Goal: Task Accomplishment & Management: Manage account settings

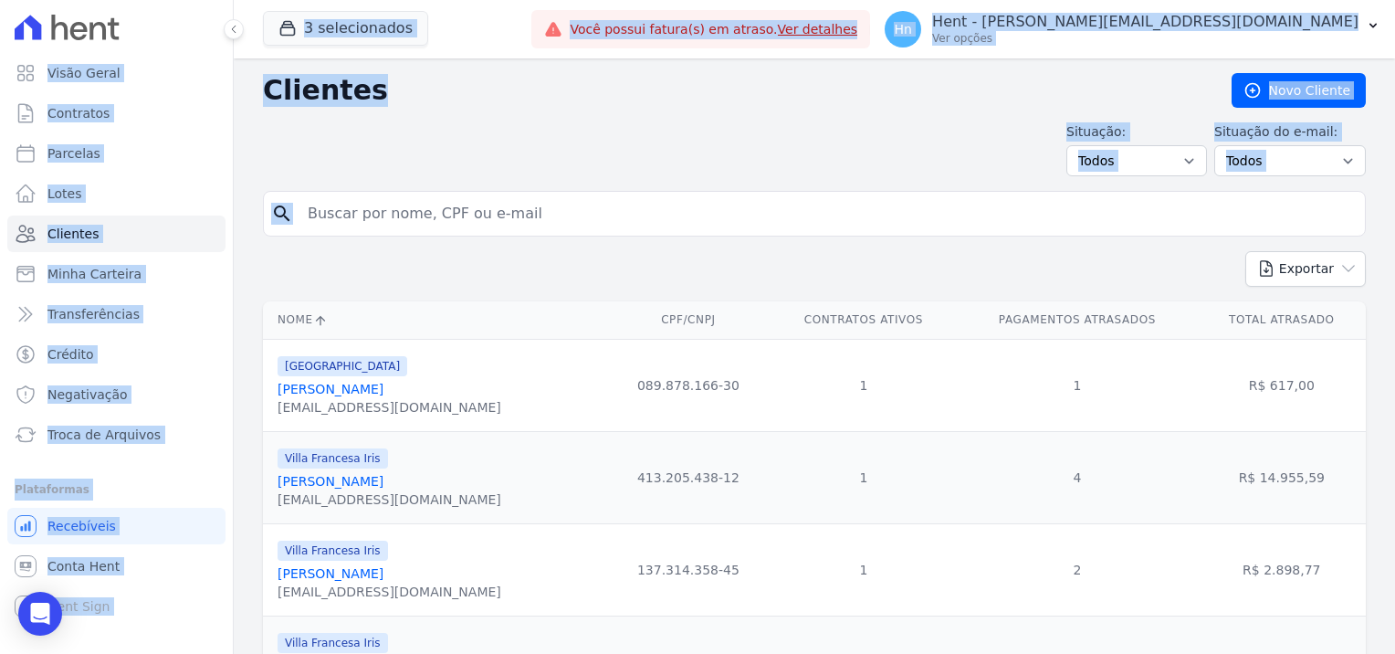
drag, startPoint x: 548, startPoint y: 218, endPoint x: 294, endPoint y: 230, distance: 254.1
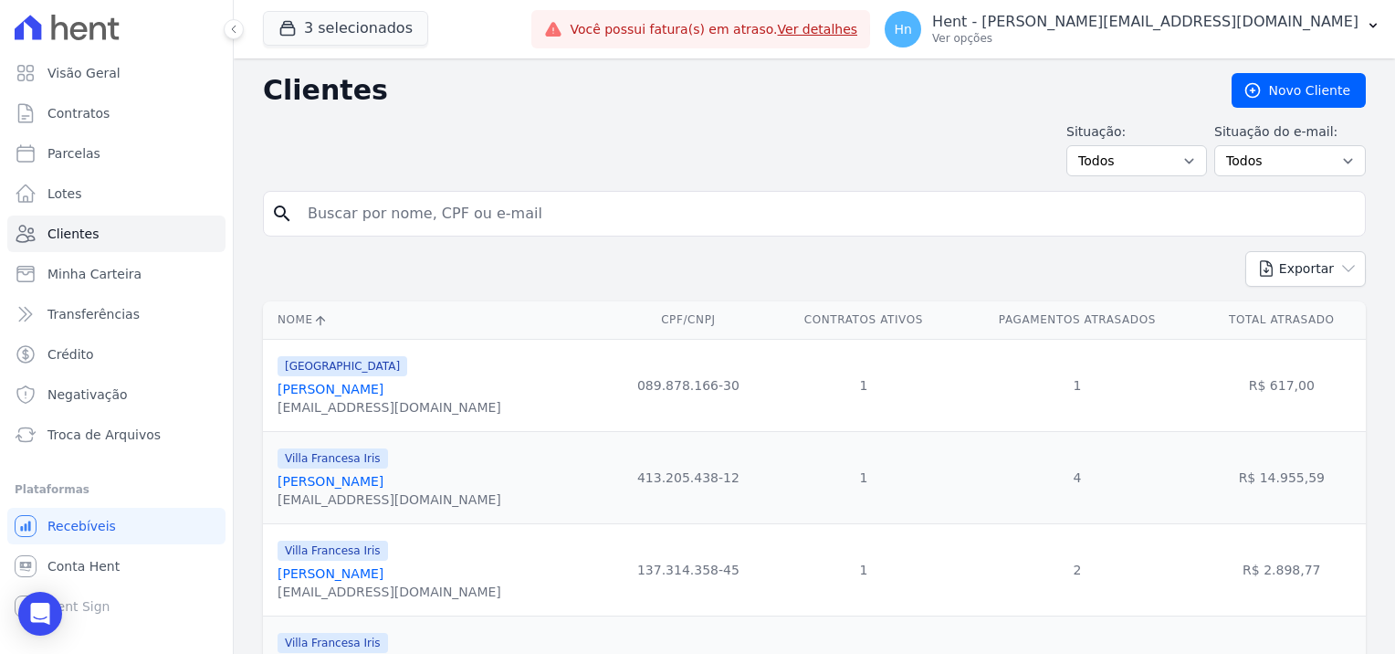
drag, startPoint x: 294, startPoint y: 230, endPoint x: 417, endPoint y: 211, distance: 124.8
click at [413, 203] on input "search" at bounding box center [827, 213] width 1061 height 37
click at [416, 215] on input "search" at bounding box center [827, 213] width 1061 height 37
paste input "[PERSON_NAME] Bueno De Godoy"
type input "[PERSON_NAME] Bueno De Godoy"
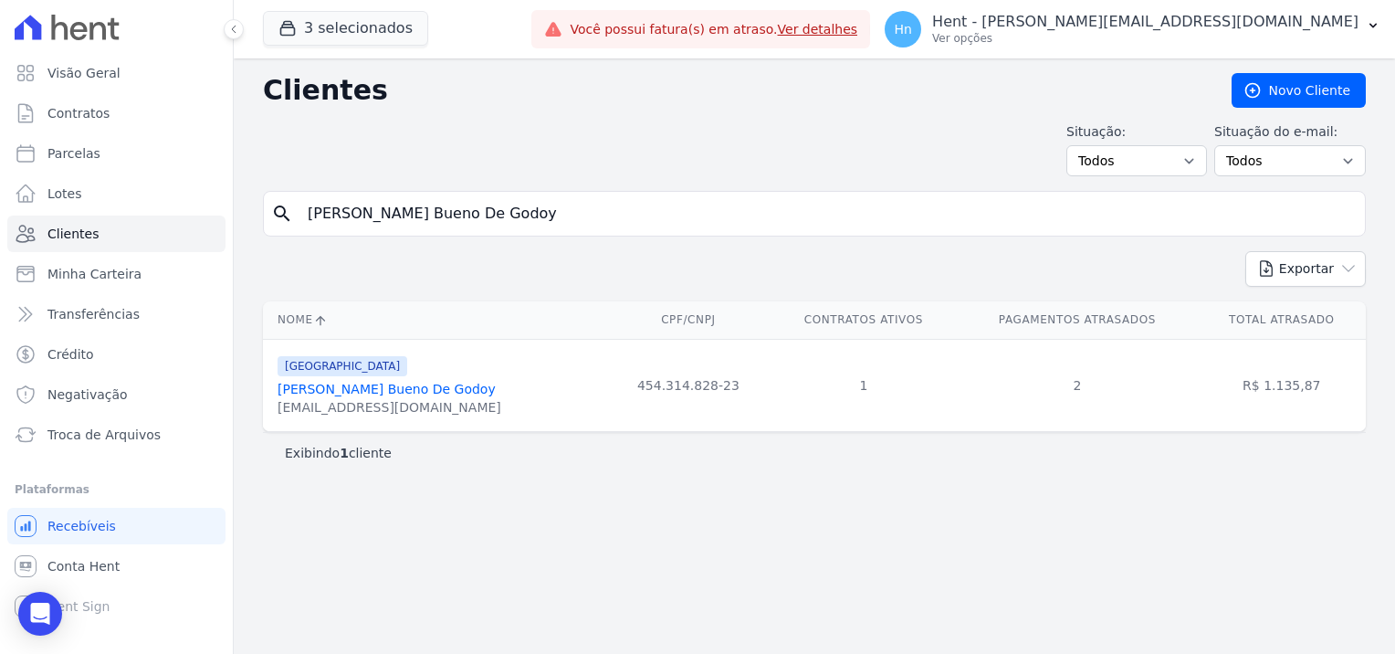
click at [415, 394] on link "[PERSON_NAME] Bueno De Godoy" at bounding box center [387, 389] width 218 height 15
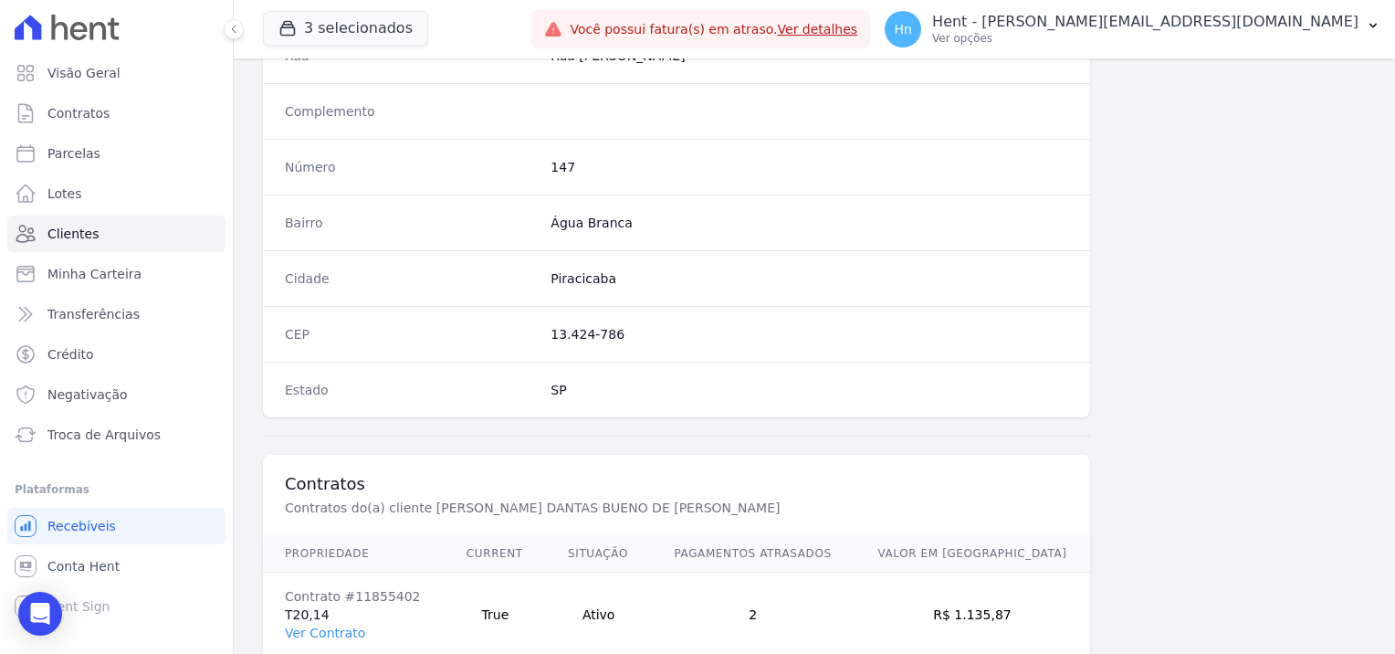
scroll to position [957, 0]
drag, startPoint x: 324, startPoint y: 626, endPoint x: 385, endPoint y: 603, distance: 65.6
click at [324, 626] on link "Ver Contrato" at bounding box center [325, 633] width 80 height 15
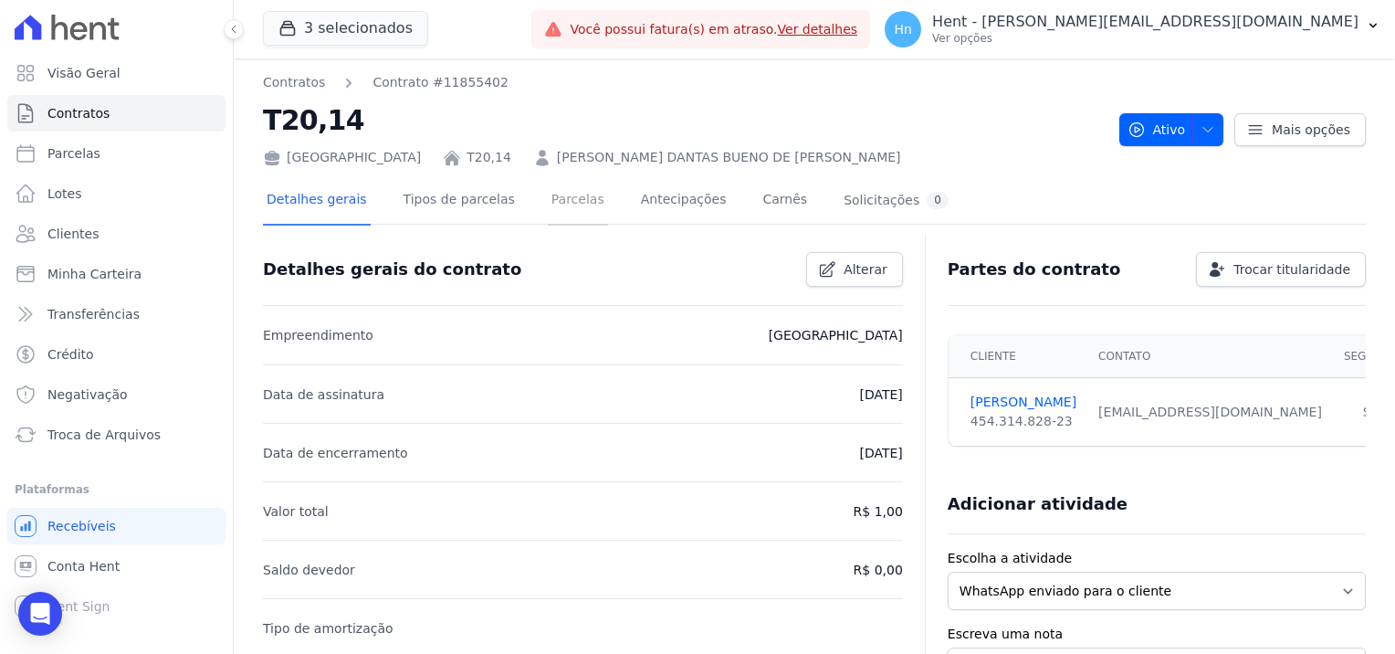
click at [554, 202] on link "Parcelas" at bounding box center [578, 201] width 60 height 48
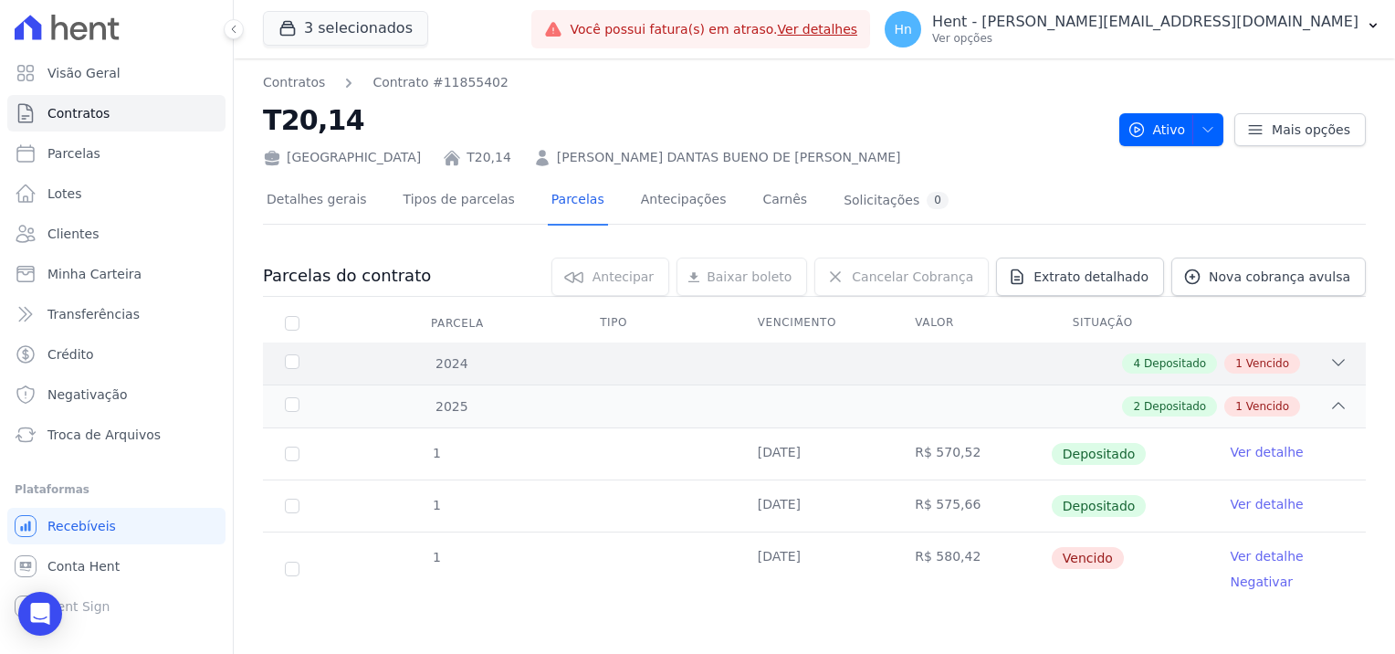
click at [1330, 354] on icon at bounding box center [1339, 362] width 18 height 18
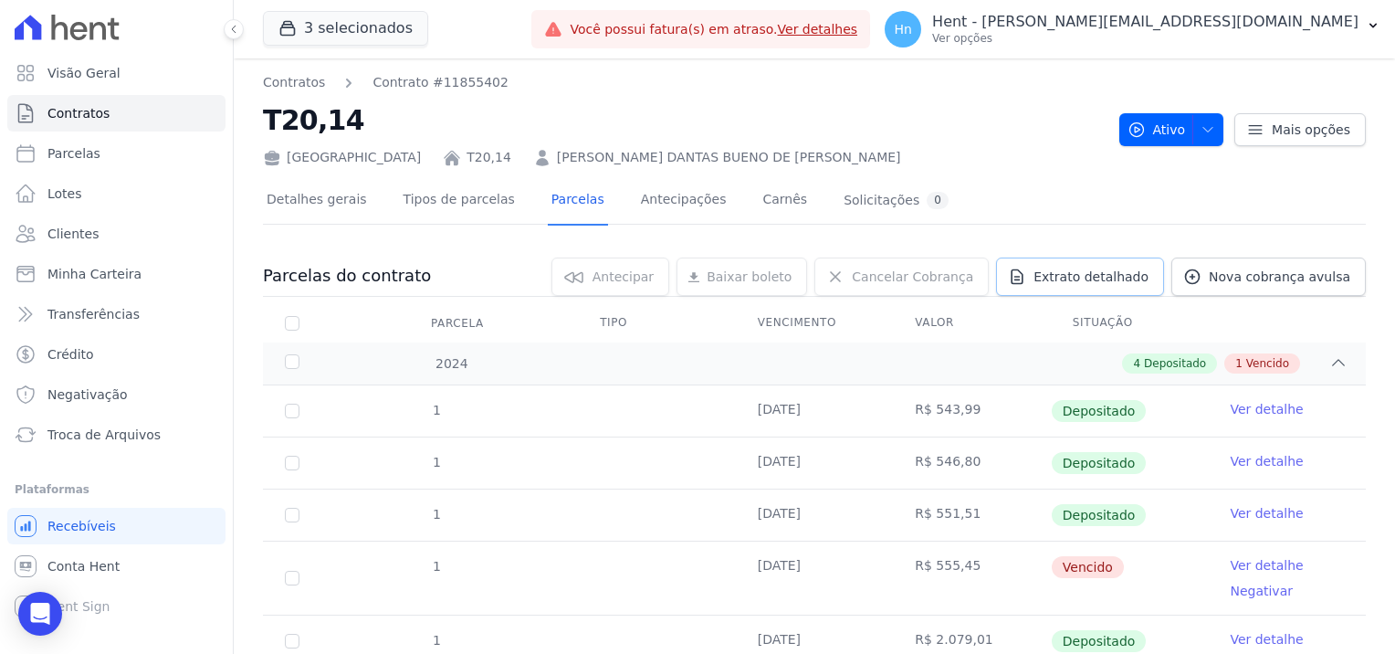
click at [1096, 279] on span "Extrato detalhado" at bounding box center [1091, 277] width 115 height 18
click at [1341, 278] on span "Exportar PDF" at bounding box center [1336, 277] width 96 height 18
click at [93, 238] on link "Clientes" at bounding box center [116, 234] width 218 height 37
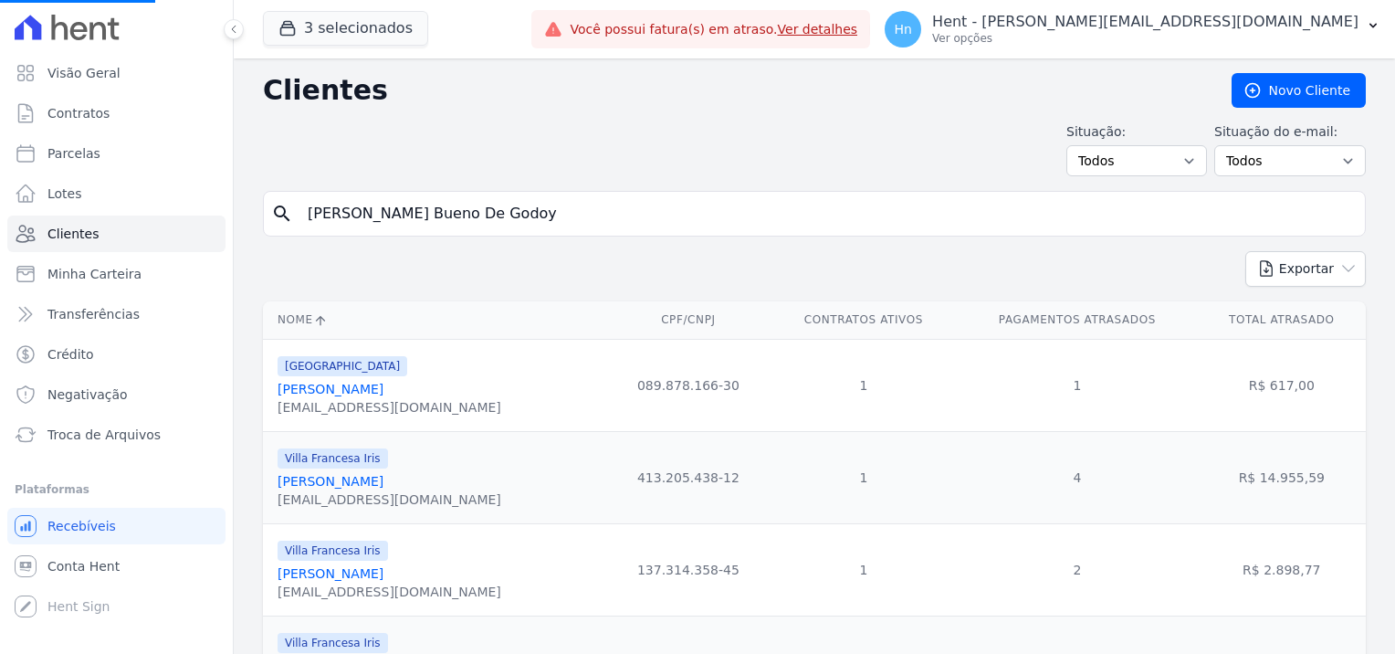
drag, startPoint x: 523, startPoint y: 216, endPoint x: 233, endPoint y: 193, distance: 291.4
click at [233, 193] on div "Visão Geral Contratos [GEOGRAPHIC_DATA] Lotes Clientes Minha Carteira Transferê…" at bounding box center [697, 327] width 1395 height 654
click at [363, 220] on input "search" at bounding box center [827, 213] width 1061 height 37
paste input "[PERSON_NAME]"
type input "[PERSON_NAME]"
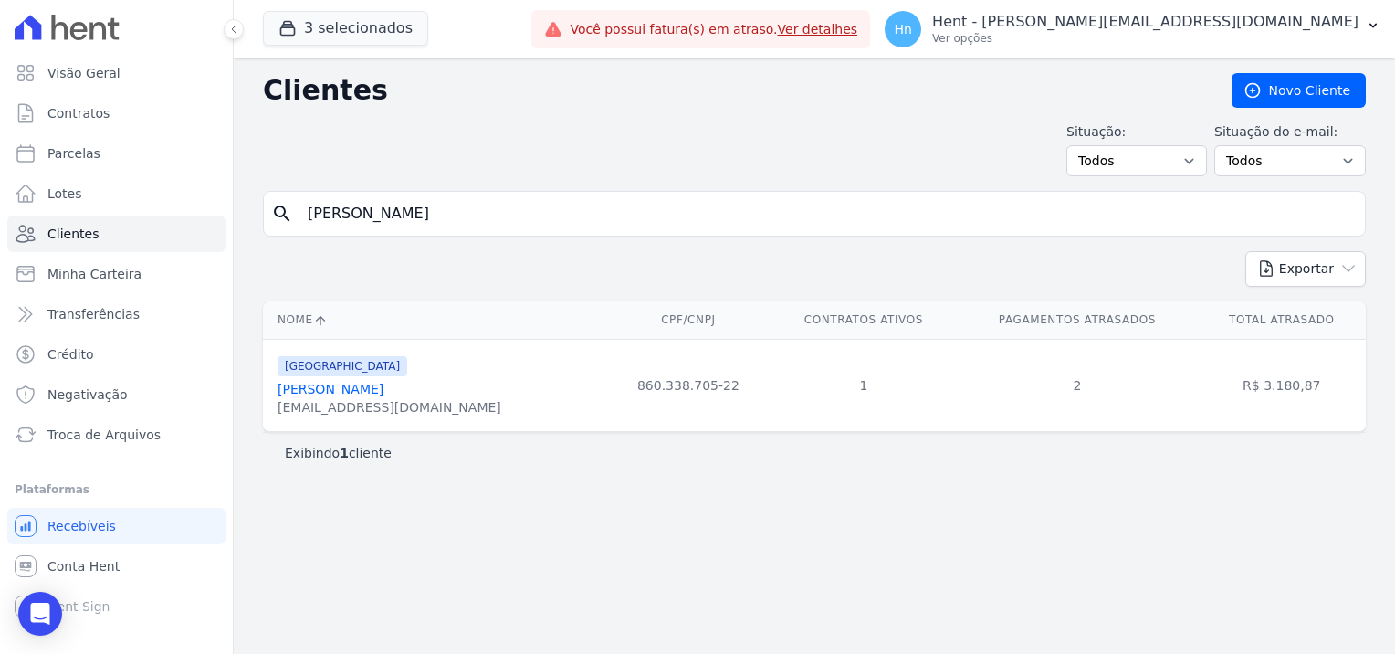
click at [336, 384] on link "[PERSON_NAME]" at bounding box center [331, 389] width 106 height 15
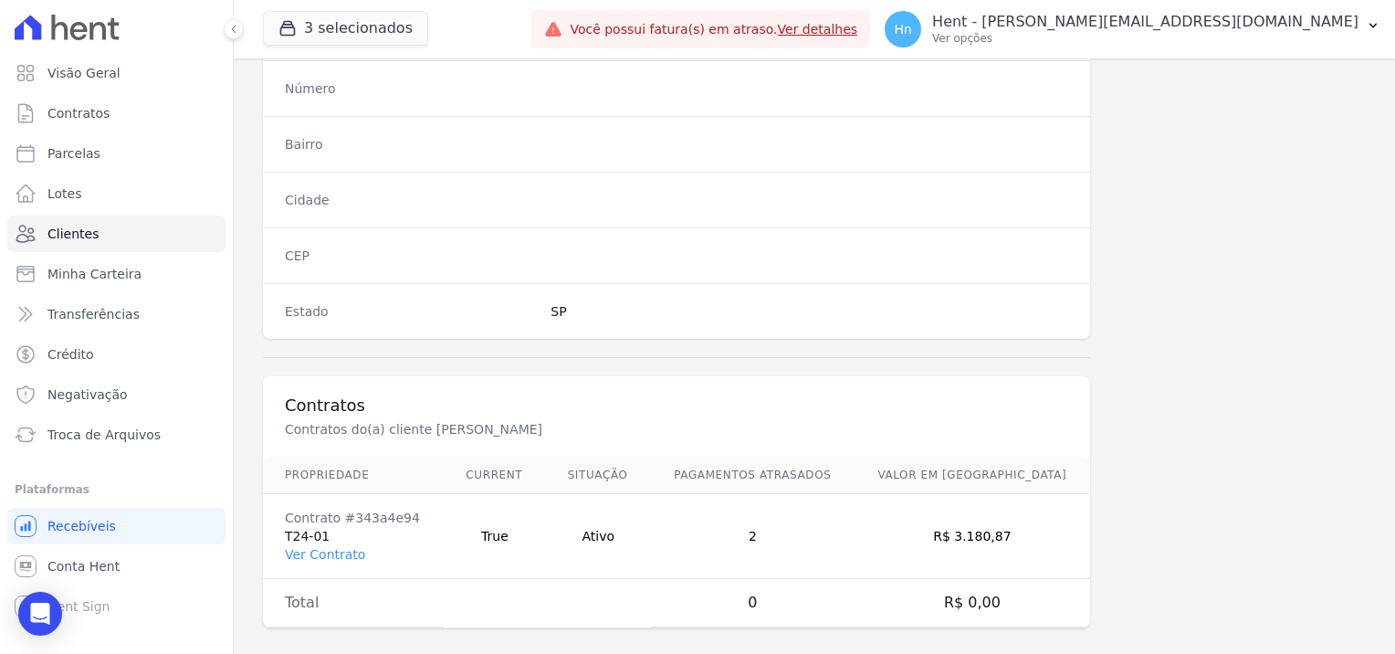
scroll to position [1048, 0]
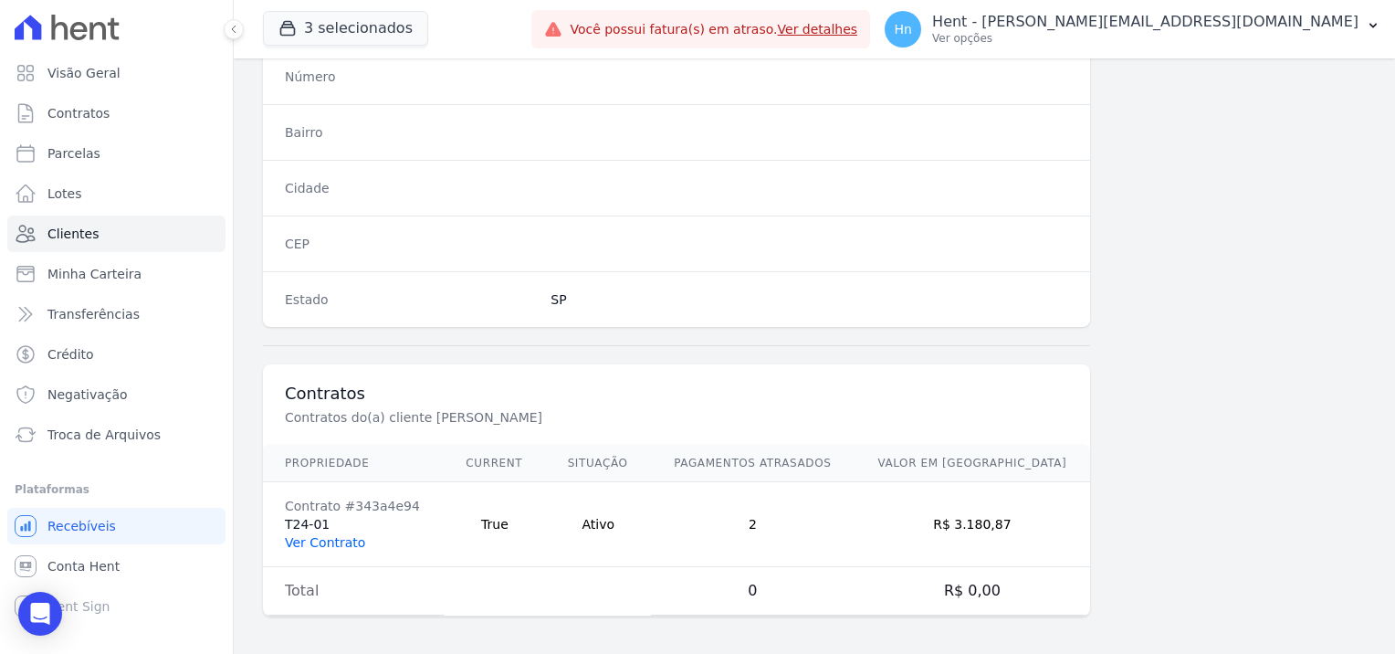
click at [331, 537] on link "Ver Contrato" at bounding box center [325, 542] width 80 height 15
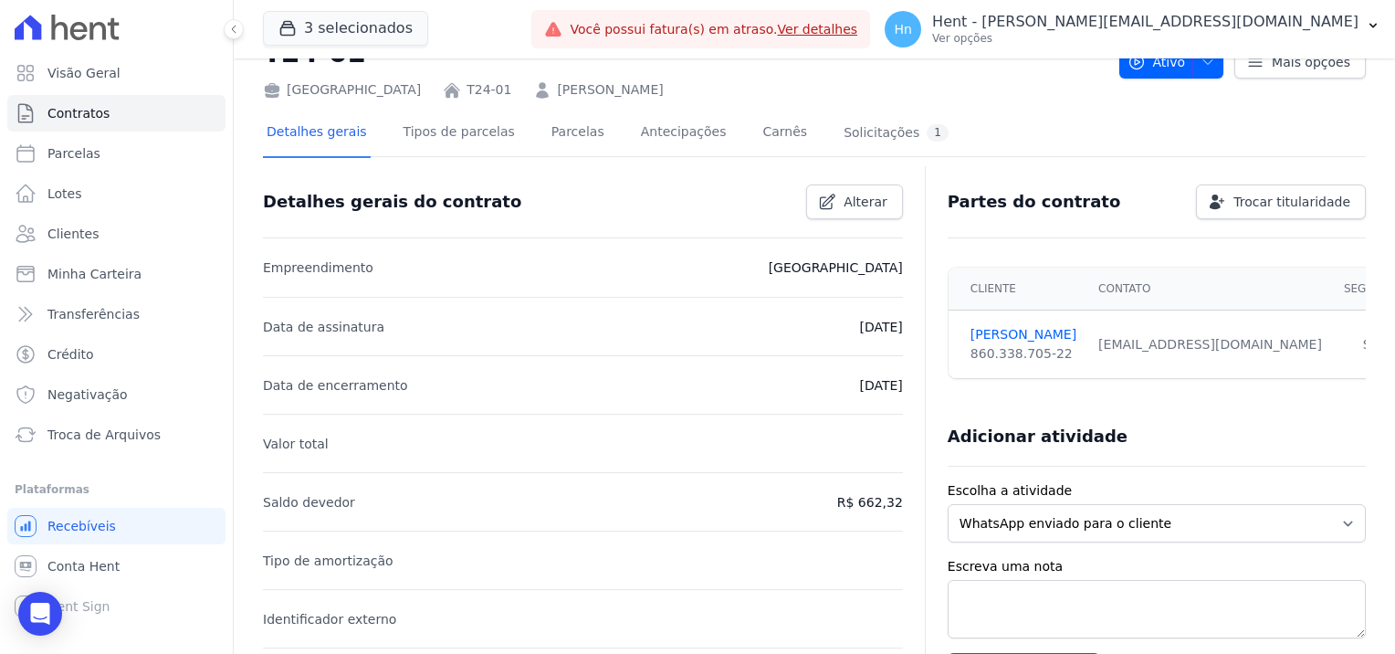
scroll to position [91, 0]
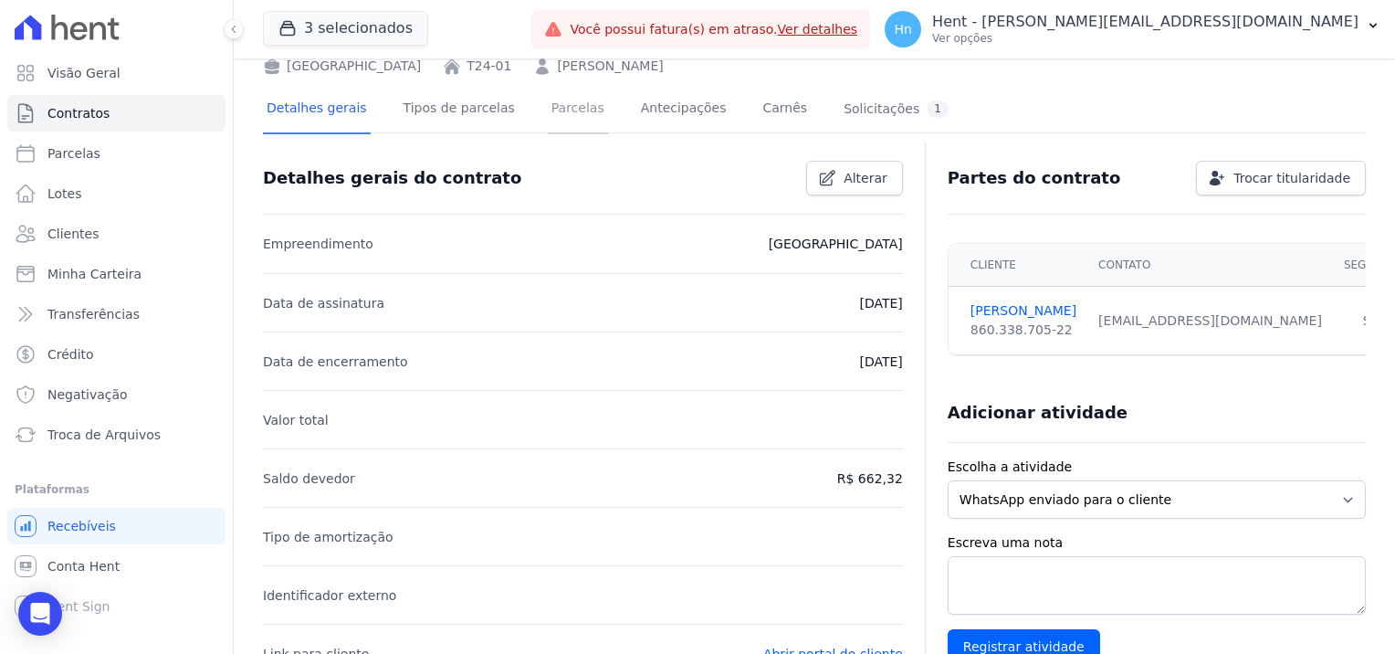
click at [552, 115] on link "Parcelas" at bounding box center [578, 110] width 60 height 48
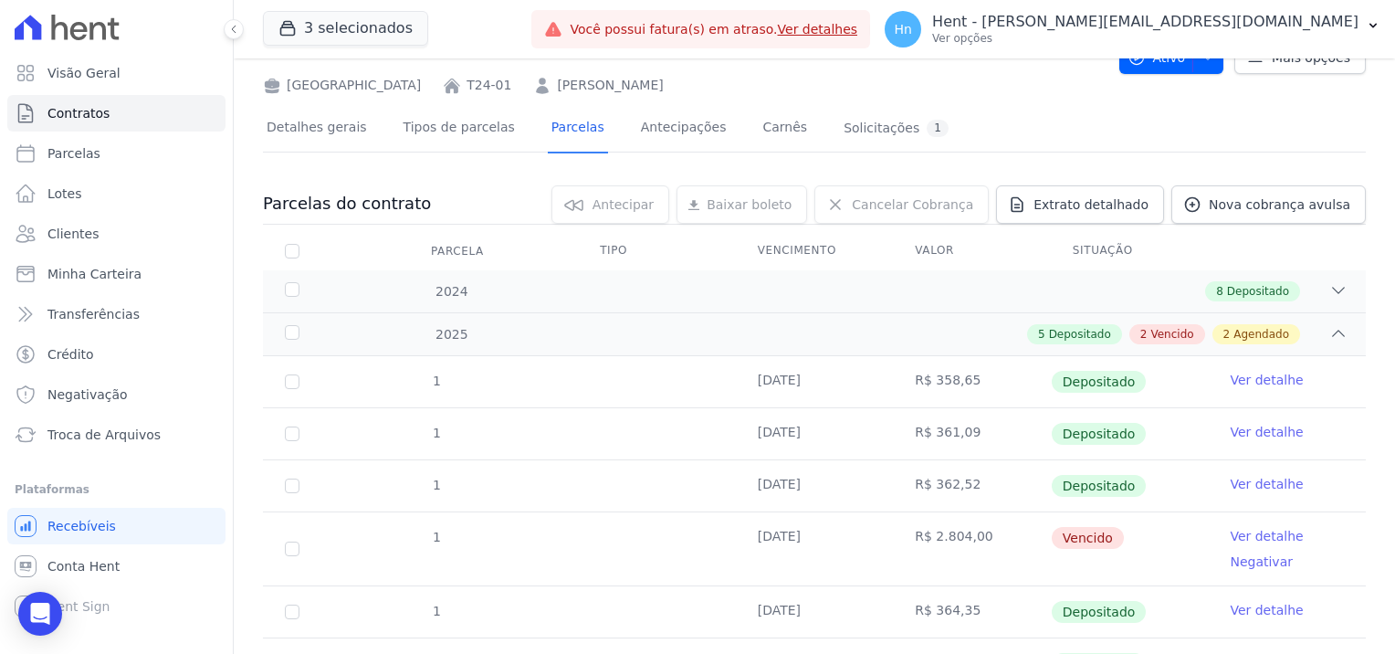
scroll to position [183, 0]
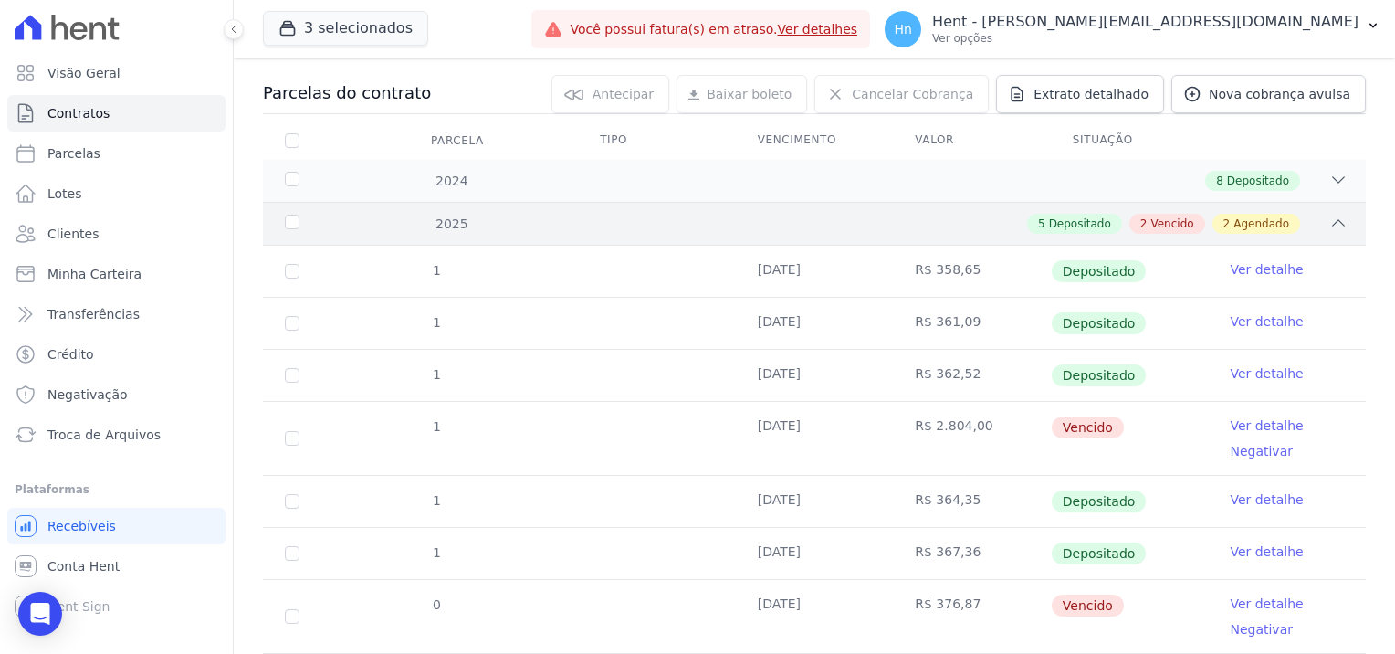
click at [1177, 226] on span "Vencido" at bounding box center [1172, 224] width 43 height 16
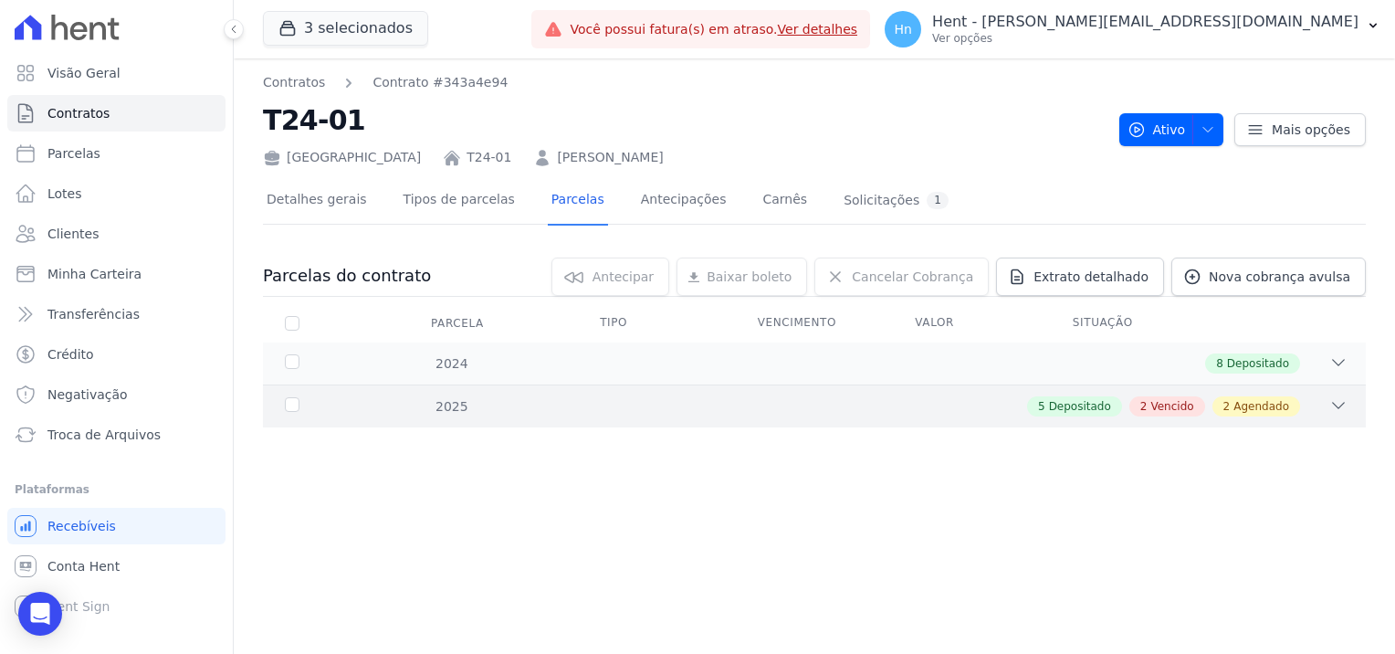
click at [1160, 412] on span "Vencido" at bounding box center [1172, 406] width 43 height 16
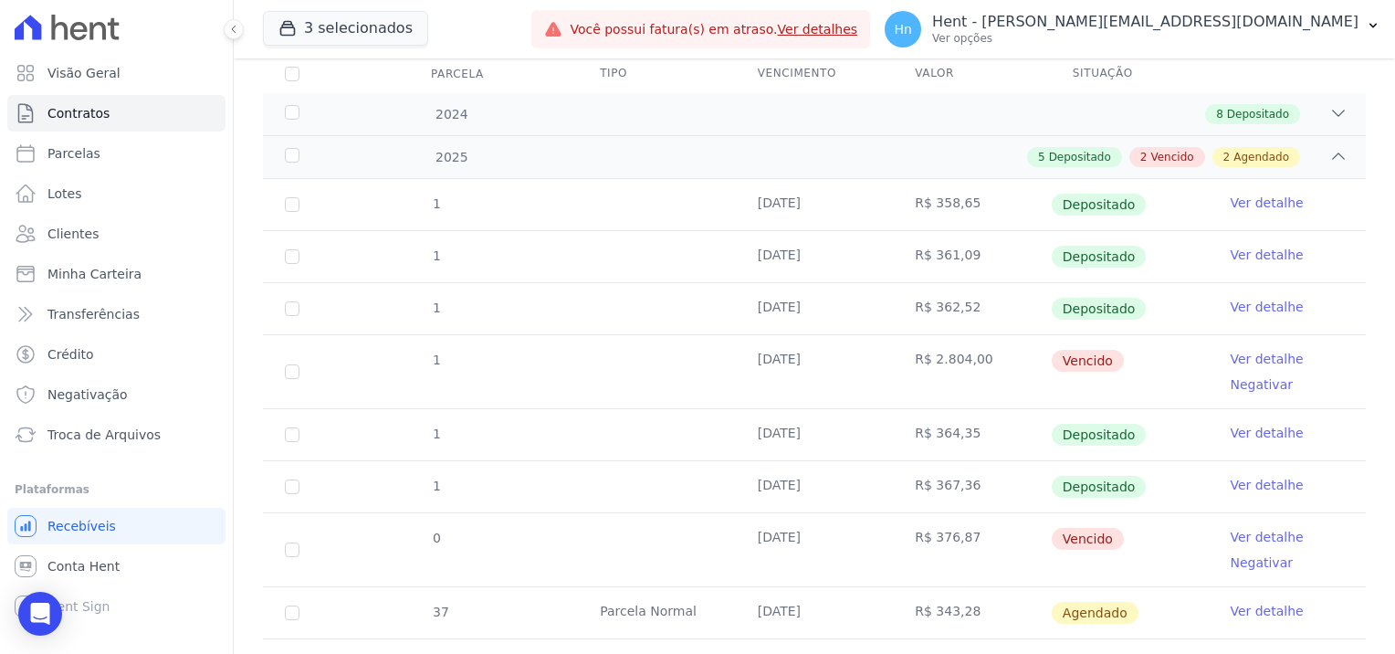
scroll to position [337, 0]
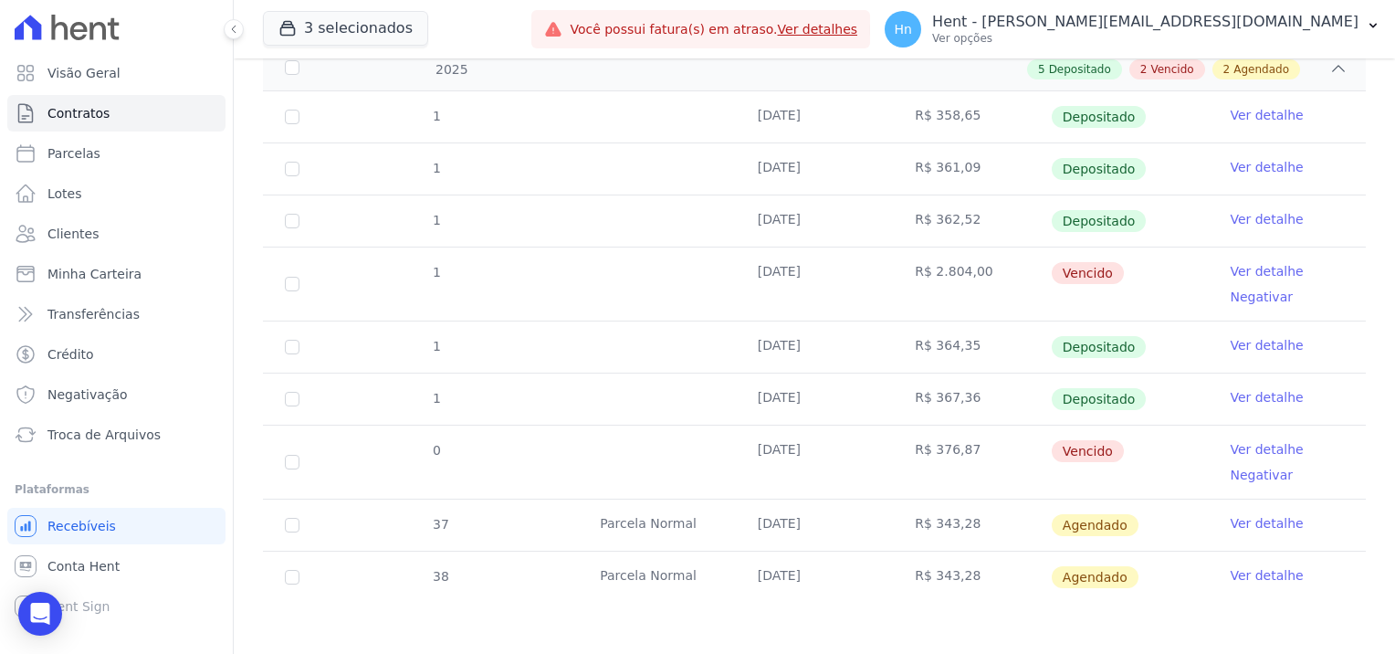
click at [284, 285] on td "1" at bounding box center [292, 283] width 58 height 73
click at [295, 280] on input "checkbox" at bounding box center [292, 284] width 15 height 15
checkbox input "true"
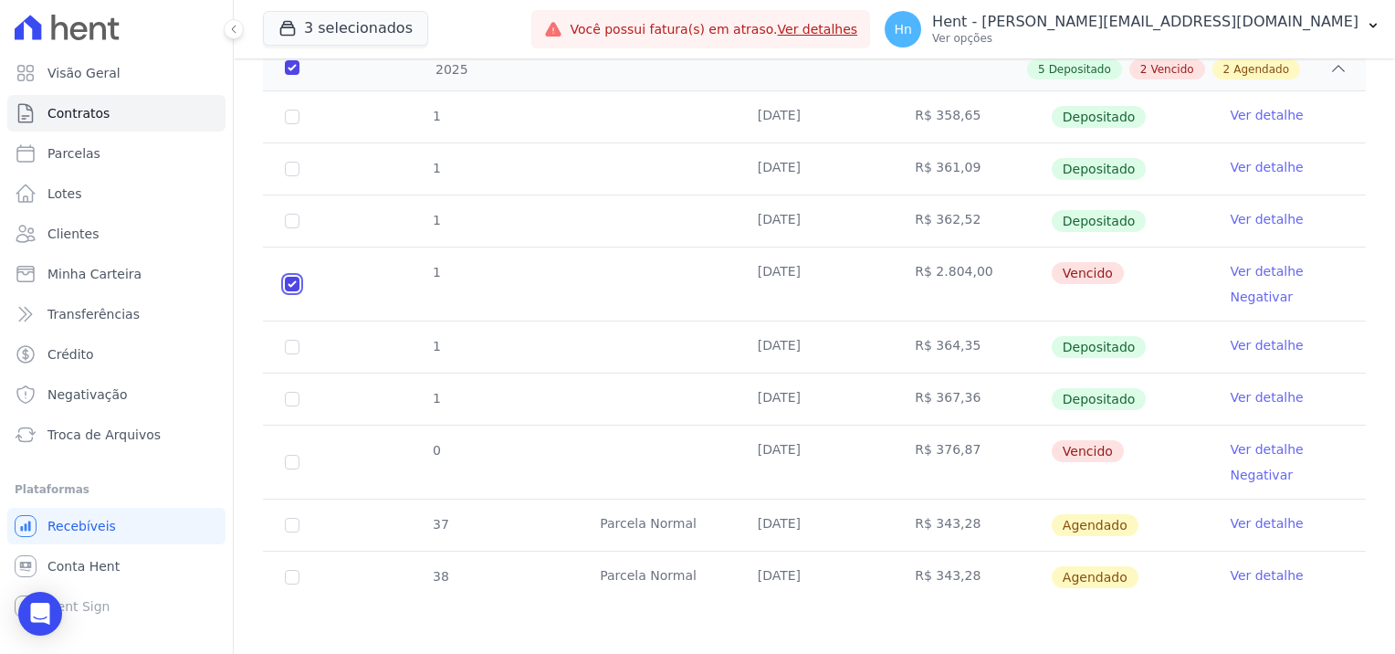
scroll to position [352, 0]
click at [293, 455] on input "checkbox" at bounding box center [292, 462] width 15 height 15
checkbox input "true"
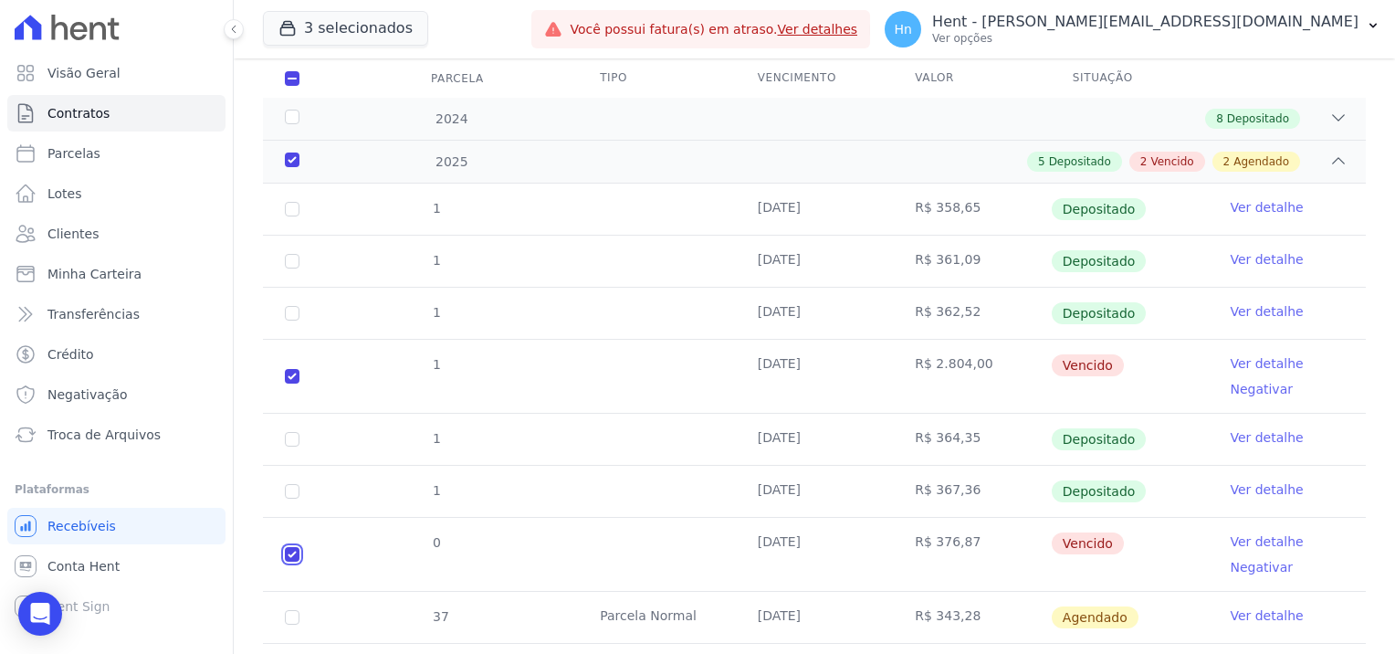
scroll to position [274, 0]
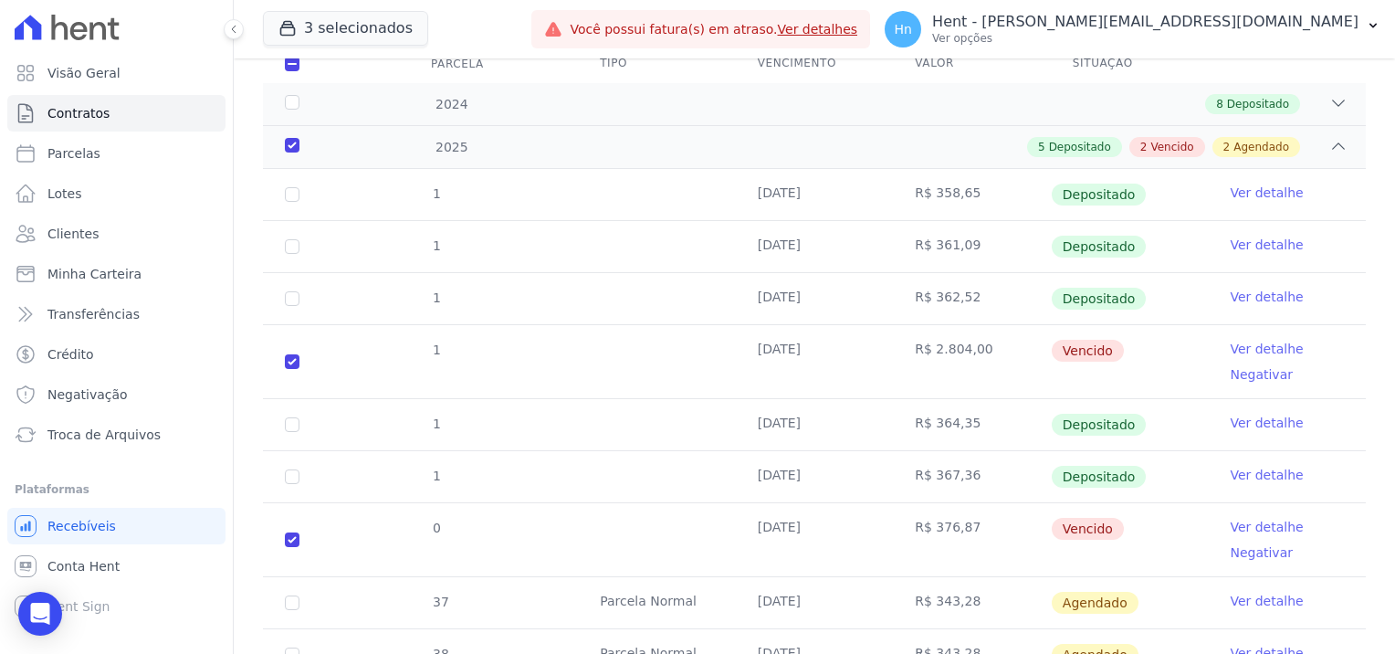
click at [300, 364] on td "1" at bounding box center [292, 361] width 58 height 73
click at [298, 364] on input "checkbox" at bounding box center [292, 361] width 15 height 15
checkbox input "false"
checkbox input "true"
click at [297, 534] on input "checkbox" at bounding box center [292, 539] width 15 height 15
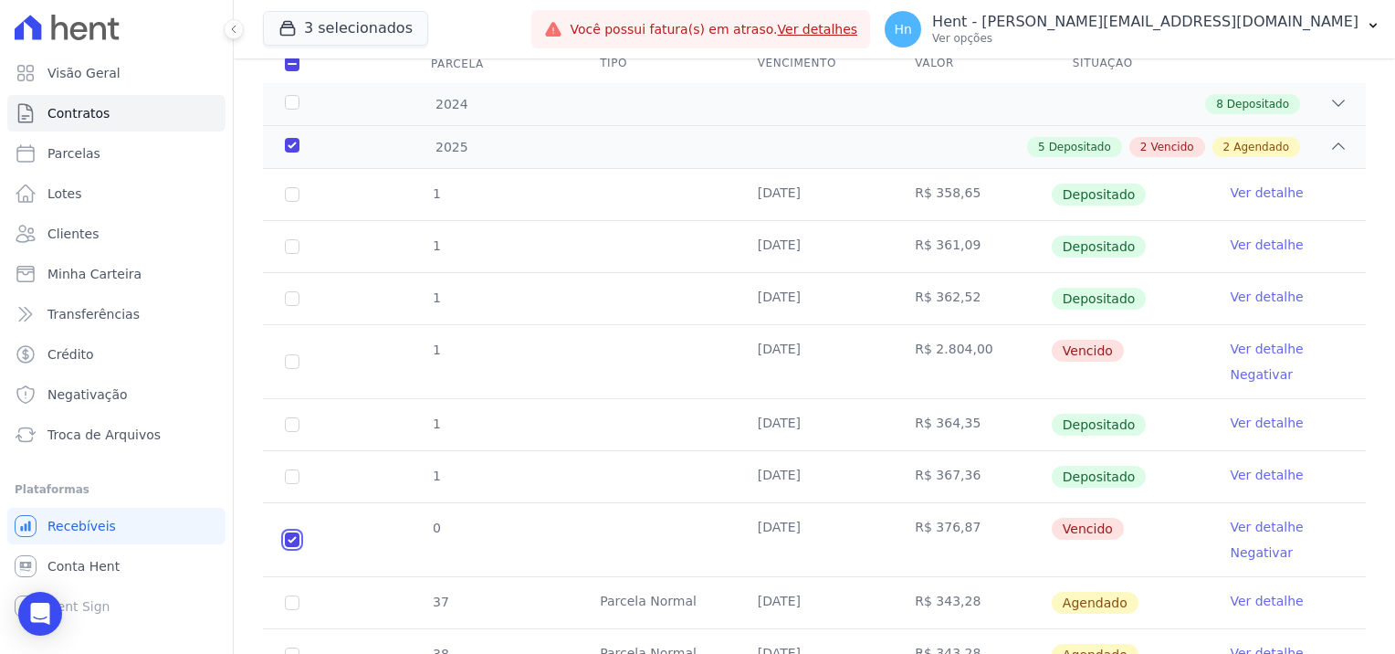
checkbox input "false"
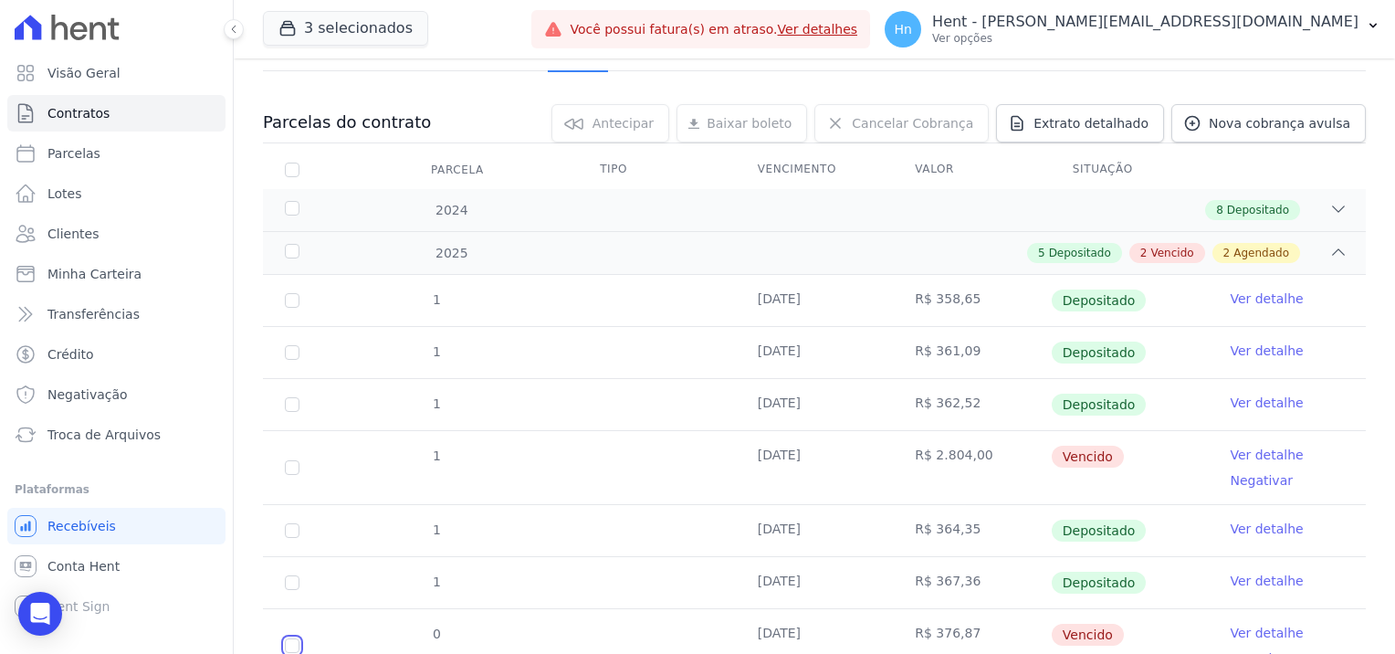
scroll to position [0, 0]
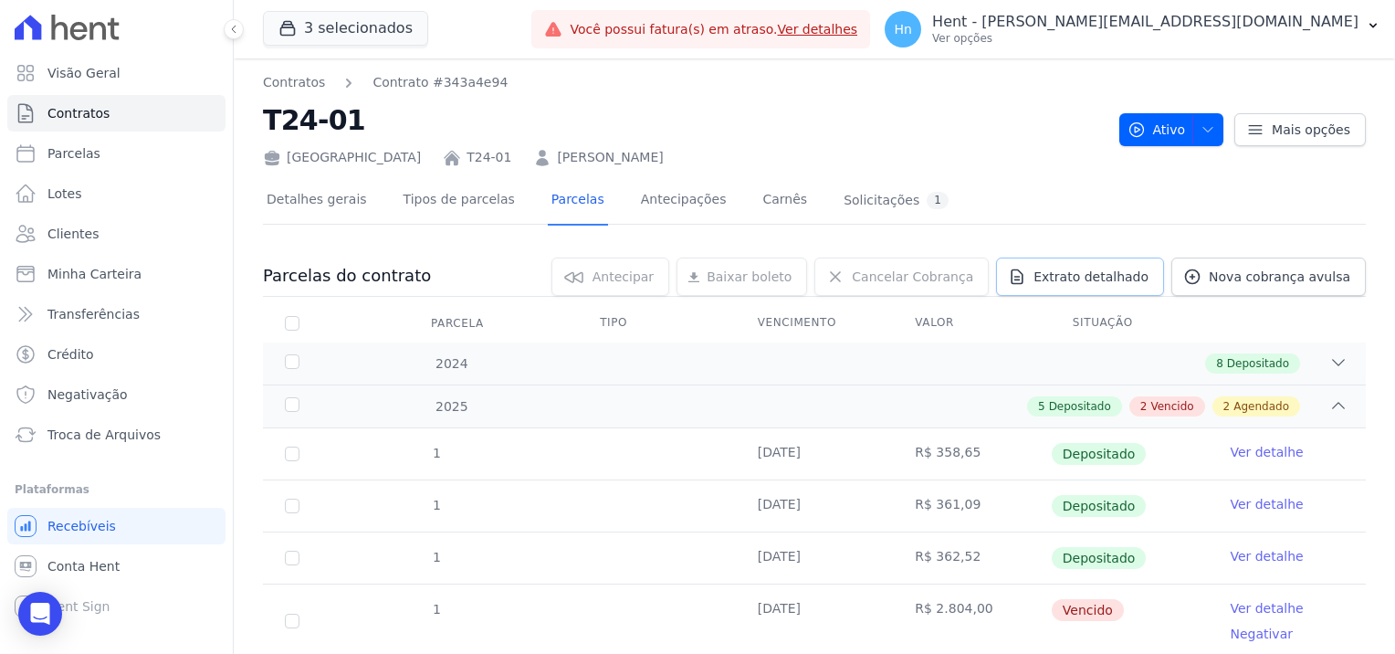
click at [1091, 282] on span "Extrato detalhado" at bounding box center [1091, 277] width 115 height 18
click at [1349, 266] on div "Exportar PDF" at bounding box center [1333, 279] width 123 height 29
click at [1351, 278] on span "Exportar PDF" at bounding box center [1336, 277] width 96 height 18
click at [926, 138] on h2 "T24-01" at bounding box center [684, 120] width 842 height 41
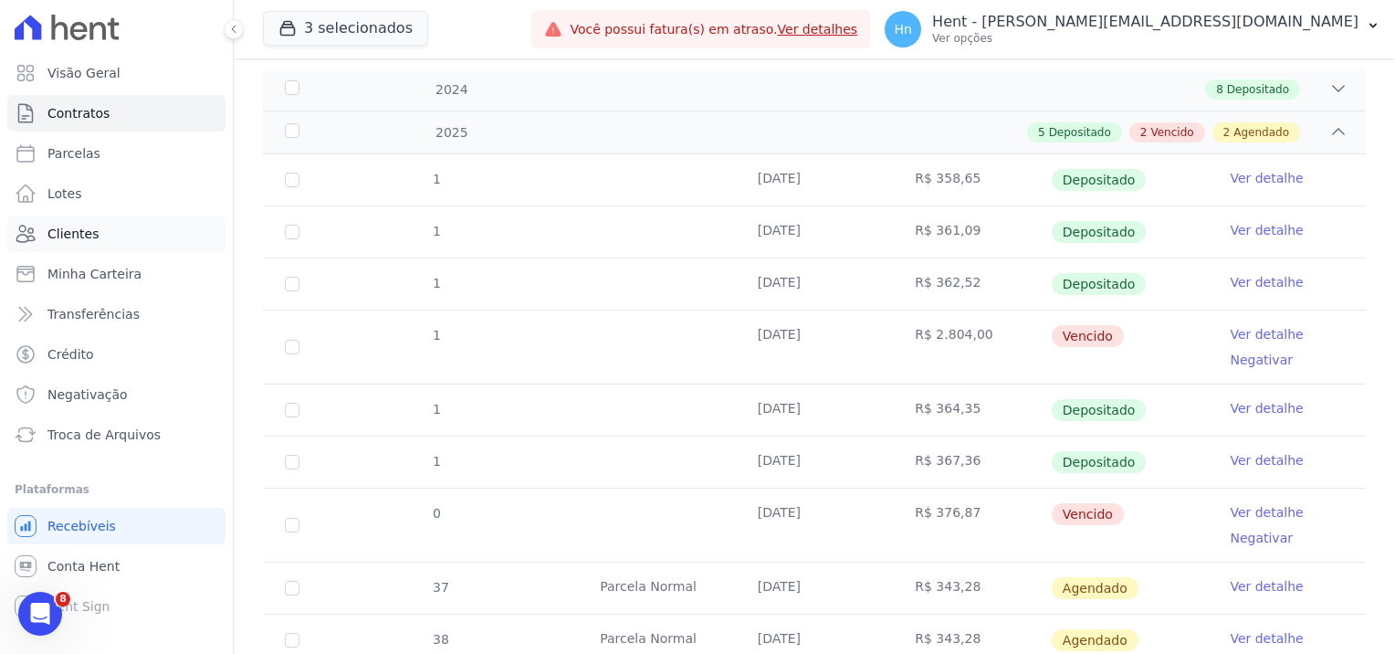
click at [73, 215] on ul "Visão Geral Contratos [GEOGRAPHIC_DATA] Lotes Clientes Minha Carteira Transferê…" at bounding box center [116, 254] width 218 height 398
drag, startPoint x: 76, startPoint y: 230, endPoint x: 89, endPoint y: 234, distance: 14.2
click at [77, 230] on span "Clientes" at bounding box center [72, 234] width 51 height 18
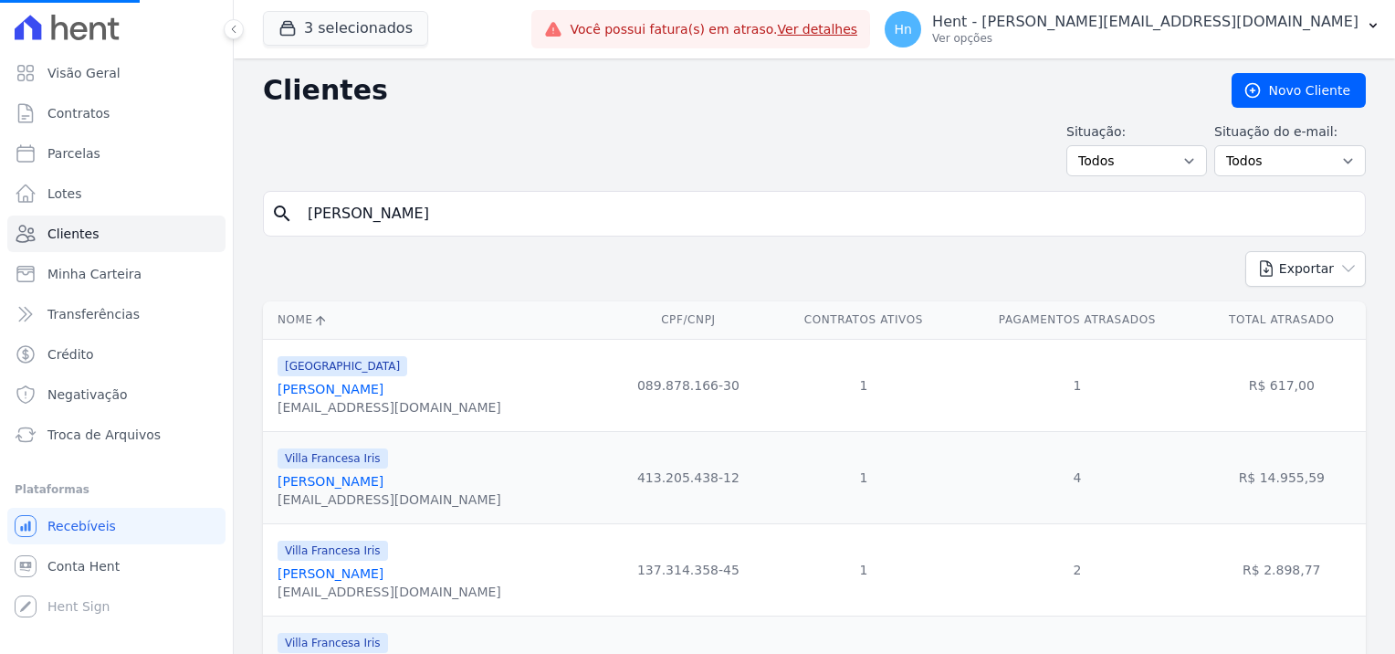
click at [448, 207] on input "[PERSON_NAME]" at bounding box center [827, 213] width 1061 height 37
drag, startPoint x: 448, startPoint y: 208, endPoint x: 290, endPoint y: 205, distance: 158.0
click at [290, 205] on div "search [PERSON_NAME]" at bounding box center [814, 214] width 1103 height 46
click at [373, 205] on input "search" at bounding box center [827, 213] width 1061 height 37
paste input "[PERSON_NAME]"
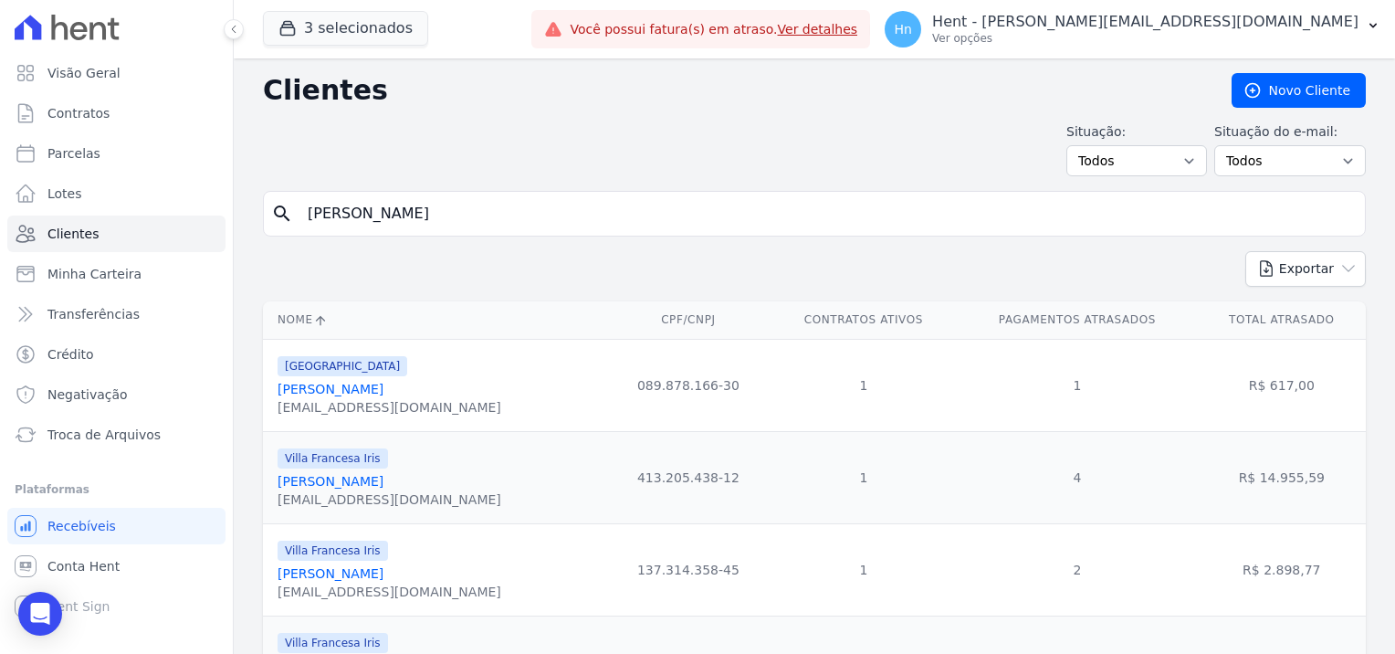
type input "[PERSON_NAME]"
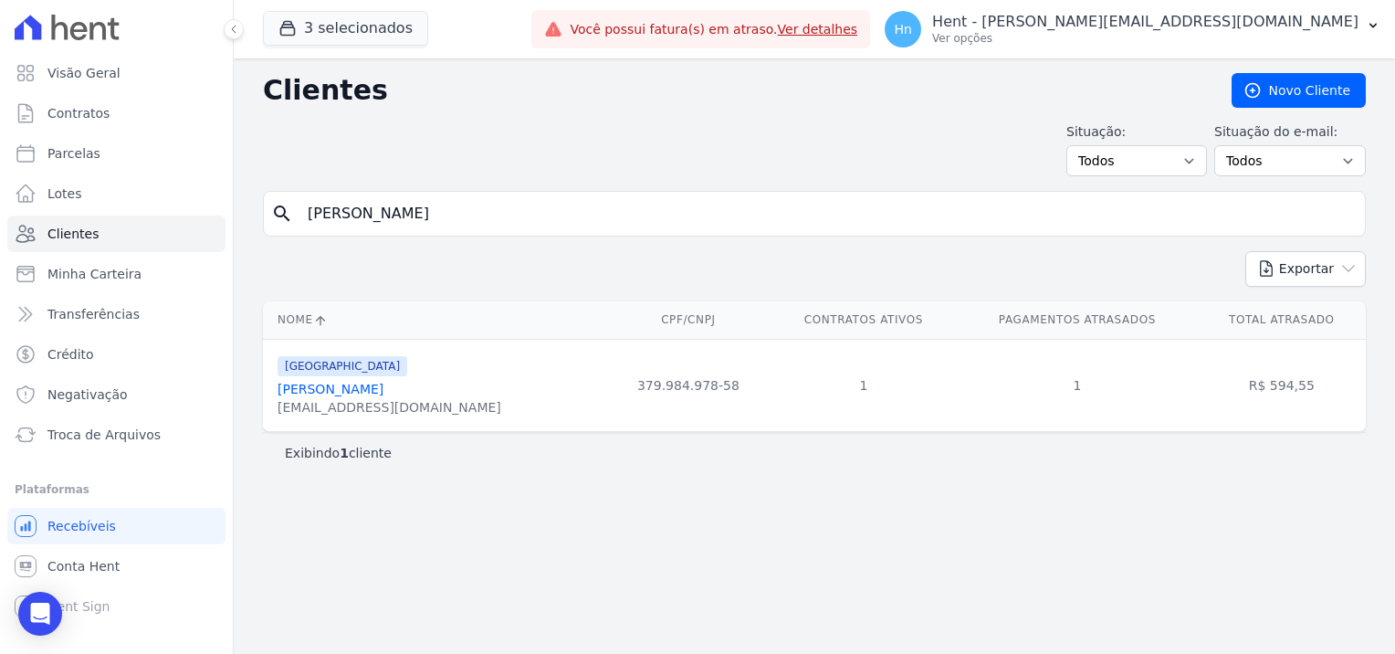
click at [384, 385] on link "[PERSON_NAME]" at bounding box center [331, 389] width 106 height 15
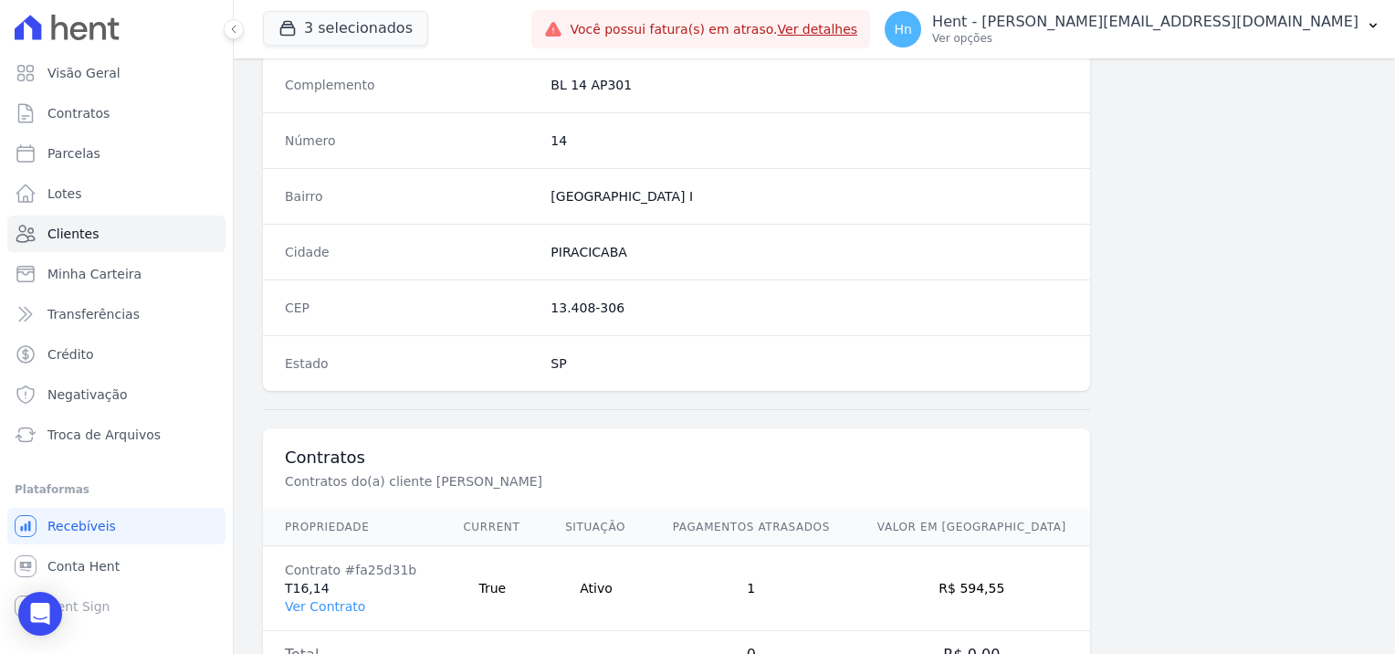
scroll to position [1048, 0]
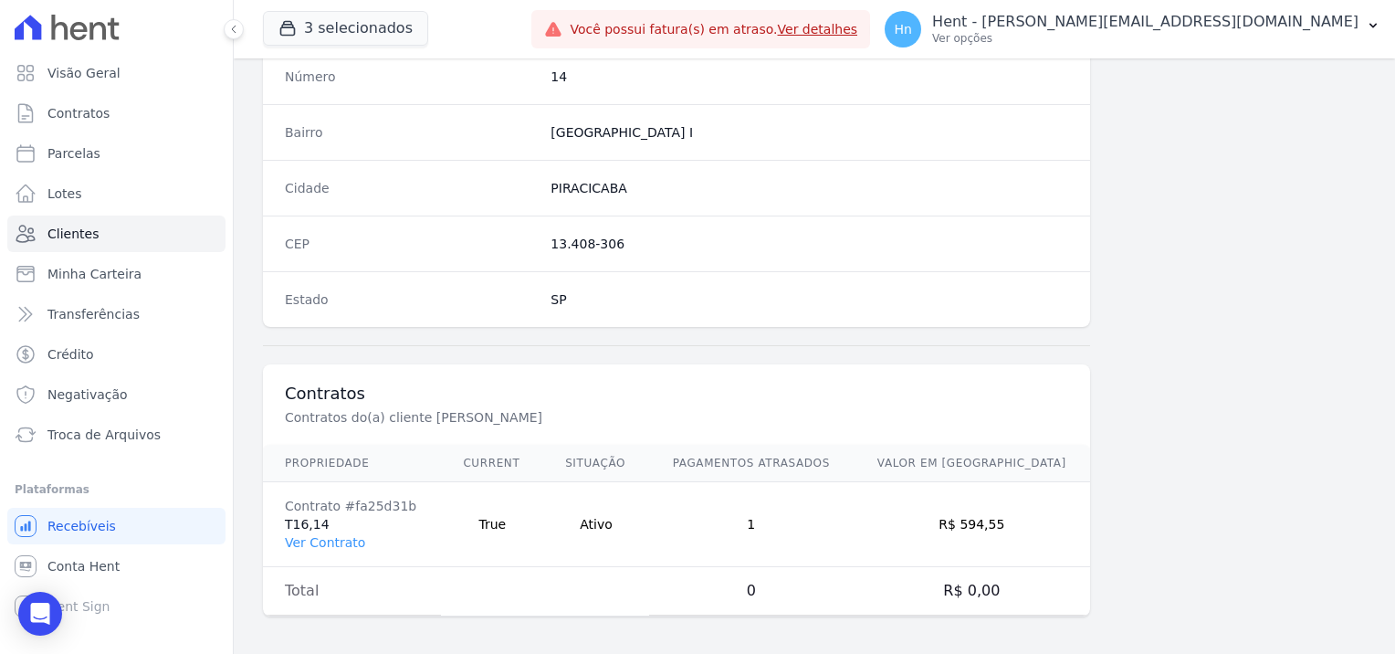
click at [303, 521] on td "Contrato #fa25d31b T16,14 Ver Contrato" at bounding box center [352, 524] width 178 height 85
drag, startPoint x: 314, startPoint y: 540, endPoint x: 330, endPoint y: 552, distance: 20.1
click at [314, 540] on link "Ver Contrato" at bounding box center [325, 542] width 80 height 15
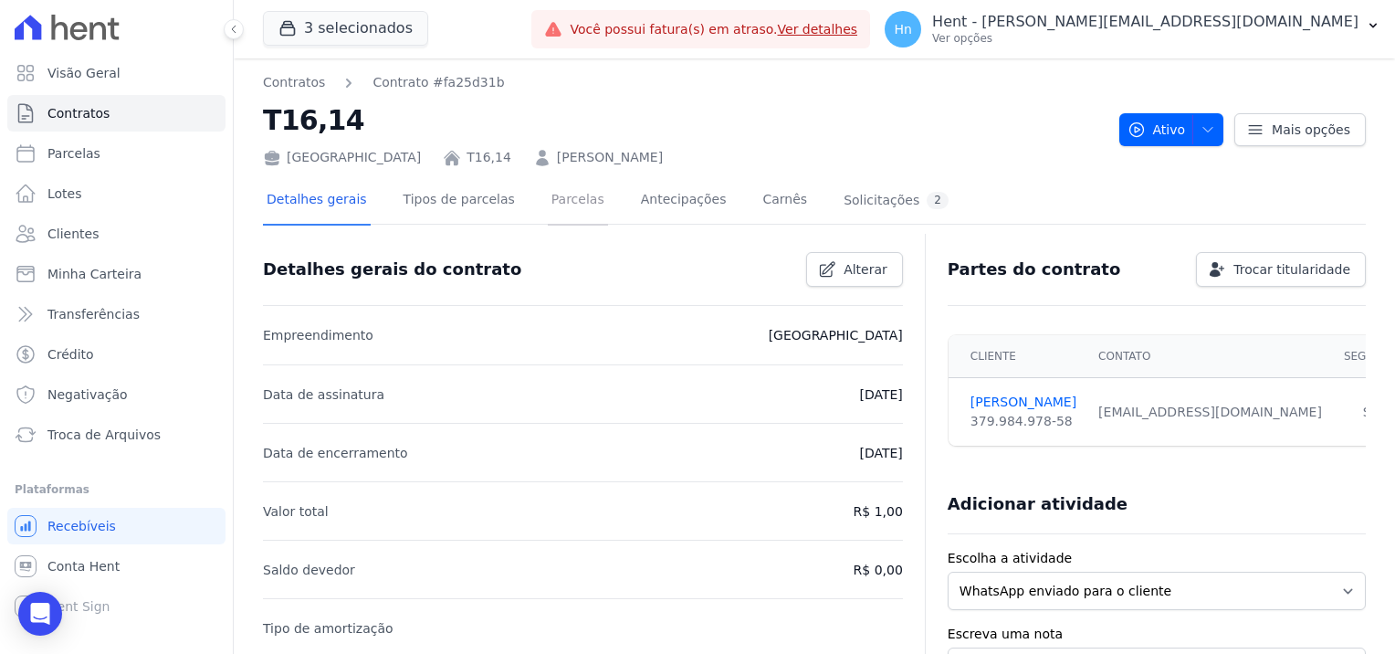
click at [548, 204] on link "Parcelas" at bounding box center [578, 201] width 60 height 48
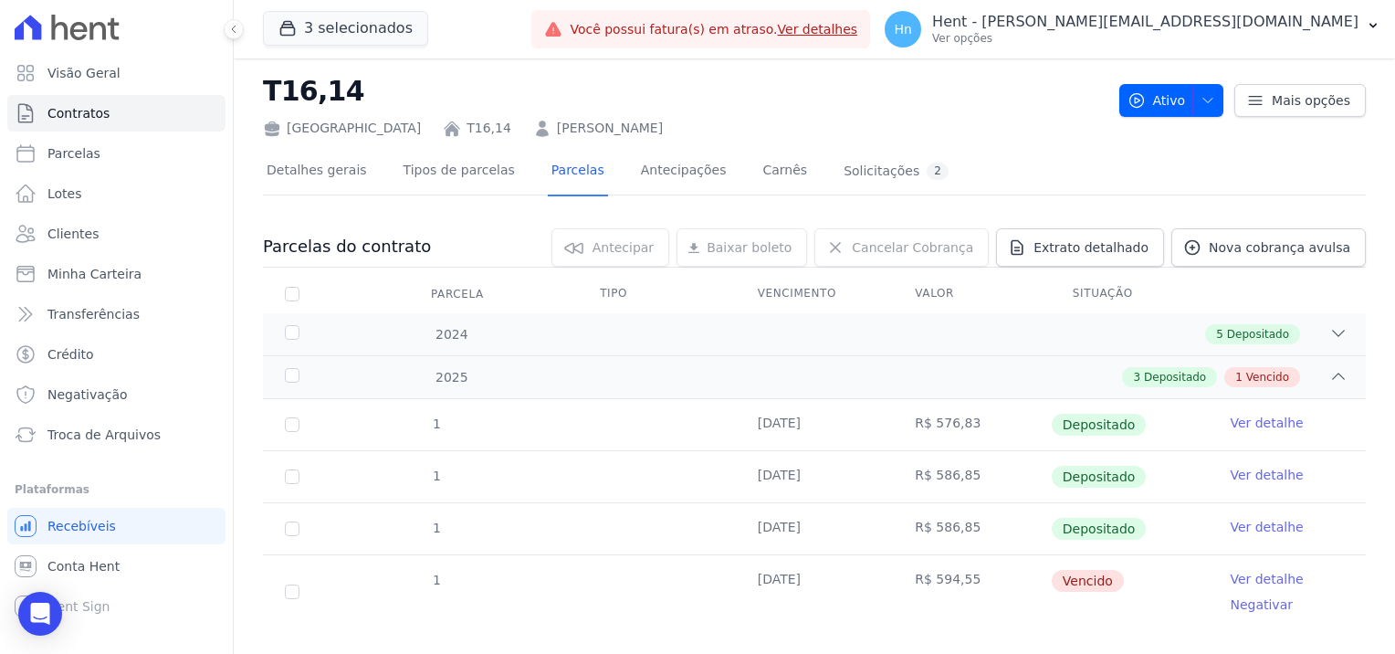
scroll to position [56, 0]
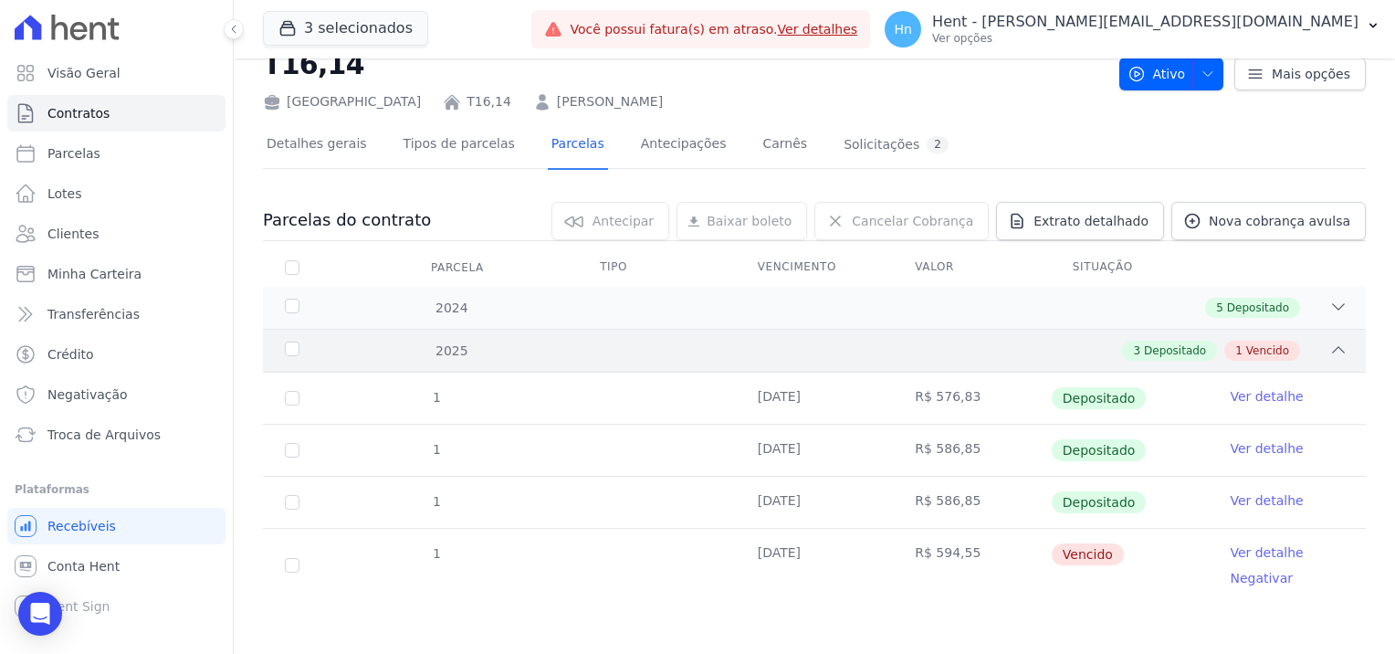
click at [1333, 347] on icon at bounding box center [1339, 349] width 12 height 5
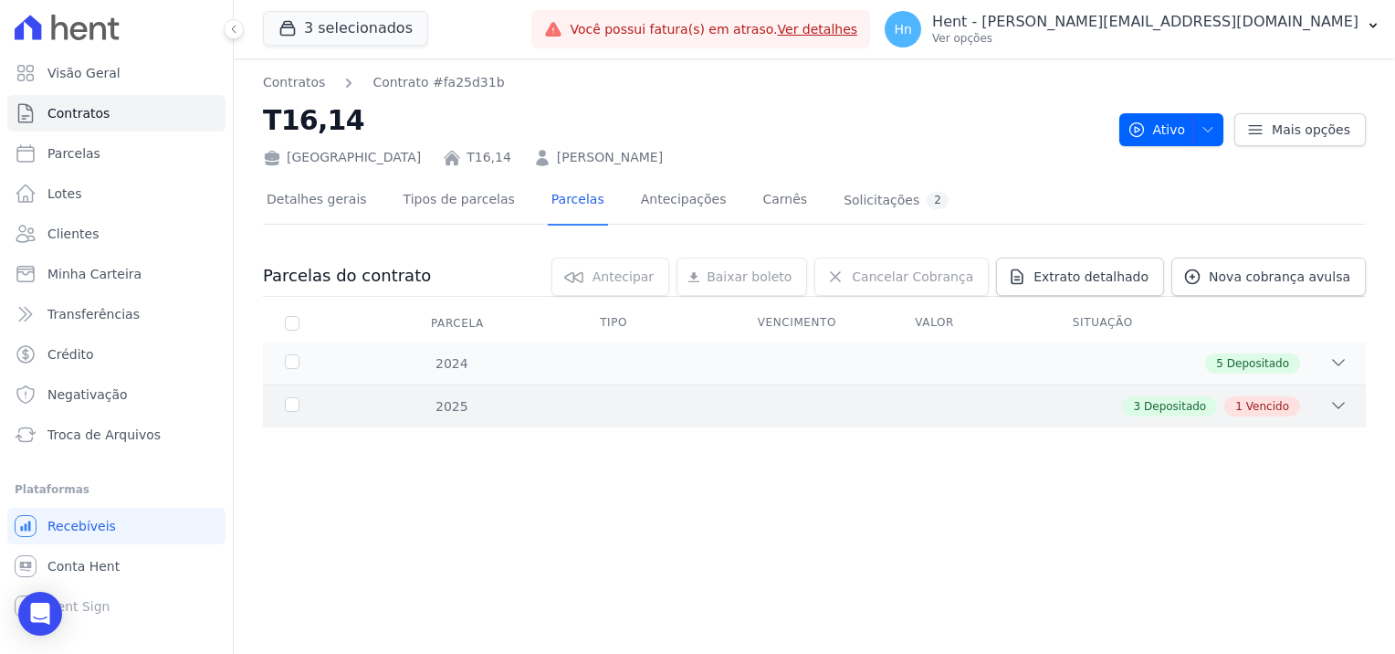
scroll to position [0, 0]
click at [1340, 392] on div "2025 3 Depositado 1 Vencido" at bounding box center [814, 405] width 1103 height 43
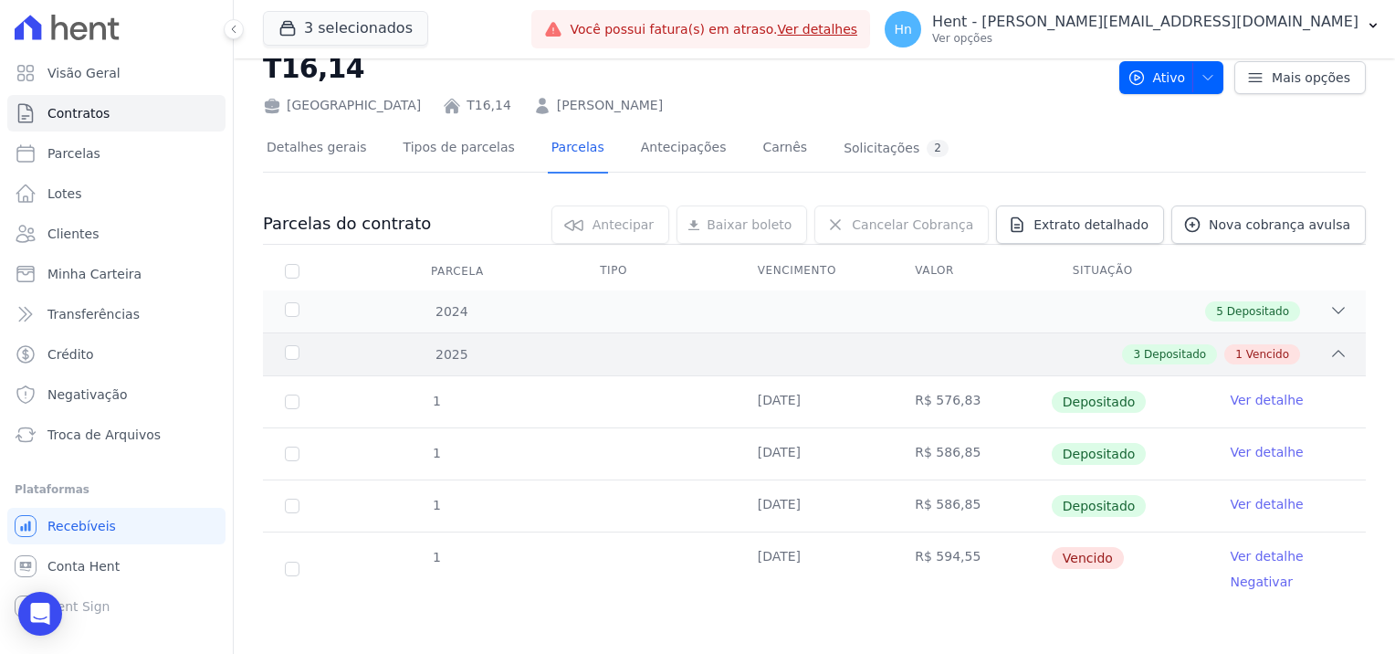
scroll to position [56, 0]
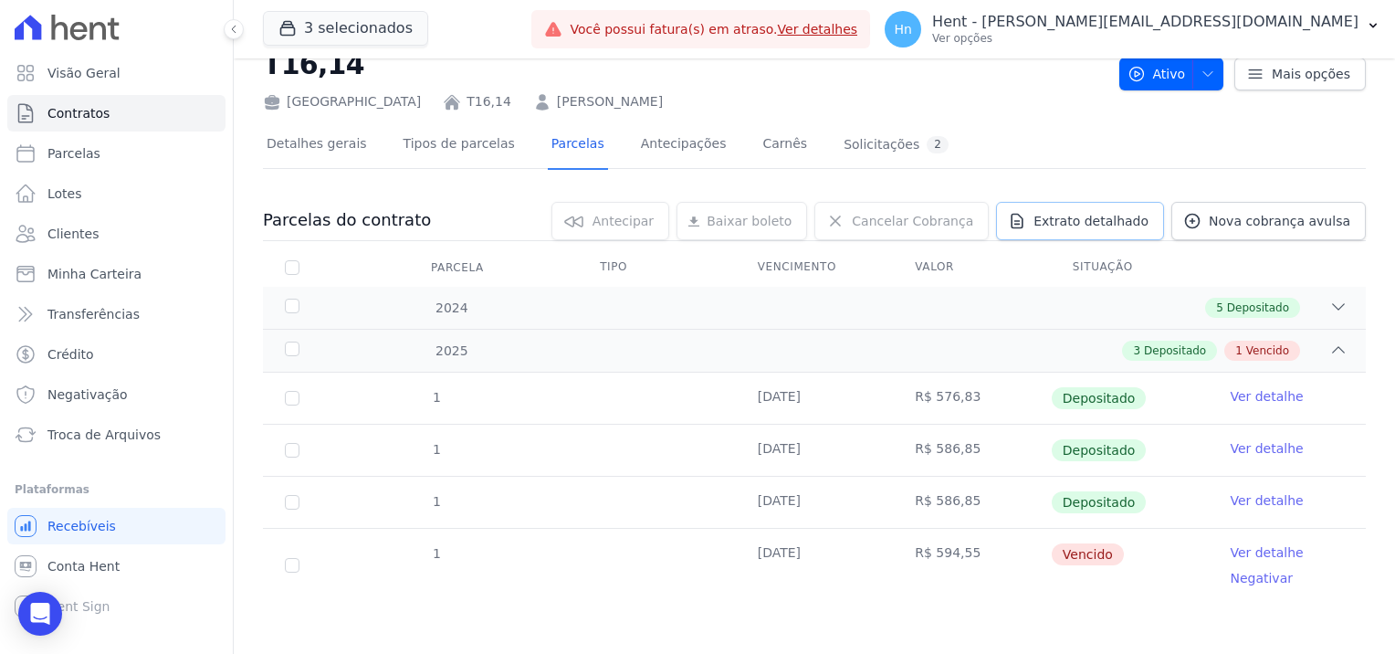
click at [1089, 218] on span "Extrato detalhado" at bounding box center [1091, 221] width 115 height 18
click at [1319, 223] on span "Exportar PDF" at bounding box center [1336, 222] width 96 height 18
click at [88, 233] on span "Clientes" at bounding box center [72, 234] width 51 height 18
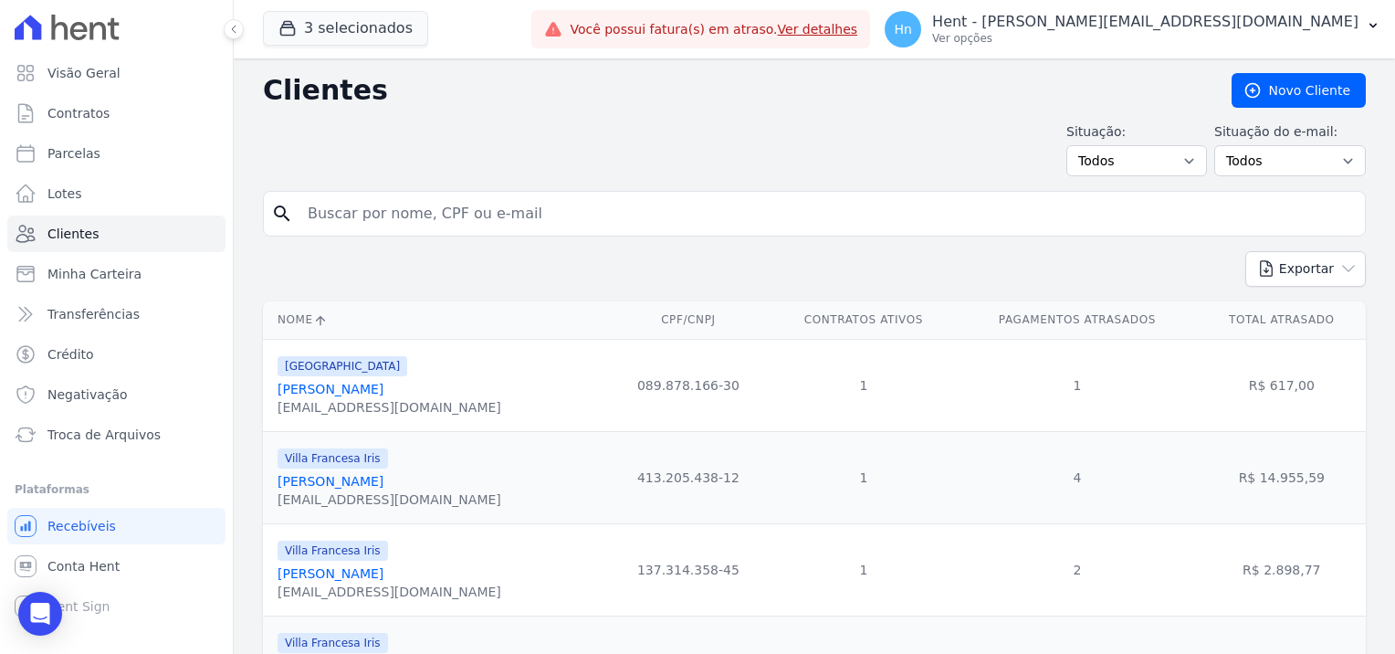
click at [497, 216] on input "search" at bounding box center [827, 213] width 1061 height 37
type input "[PERSON_NAME]"
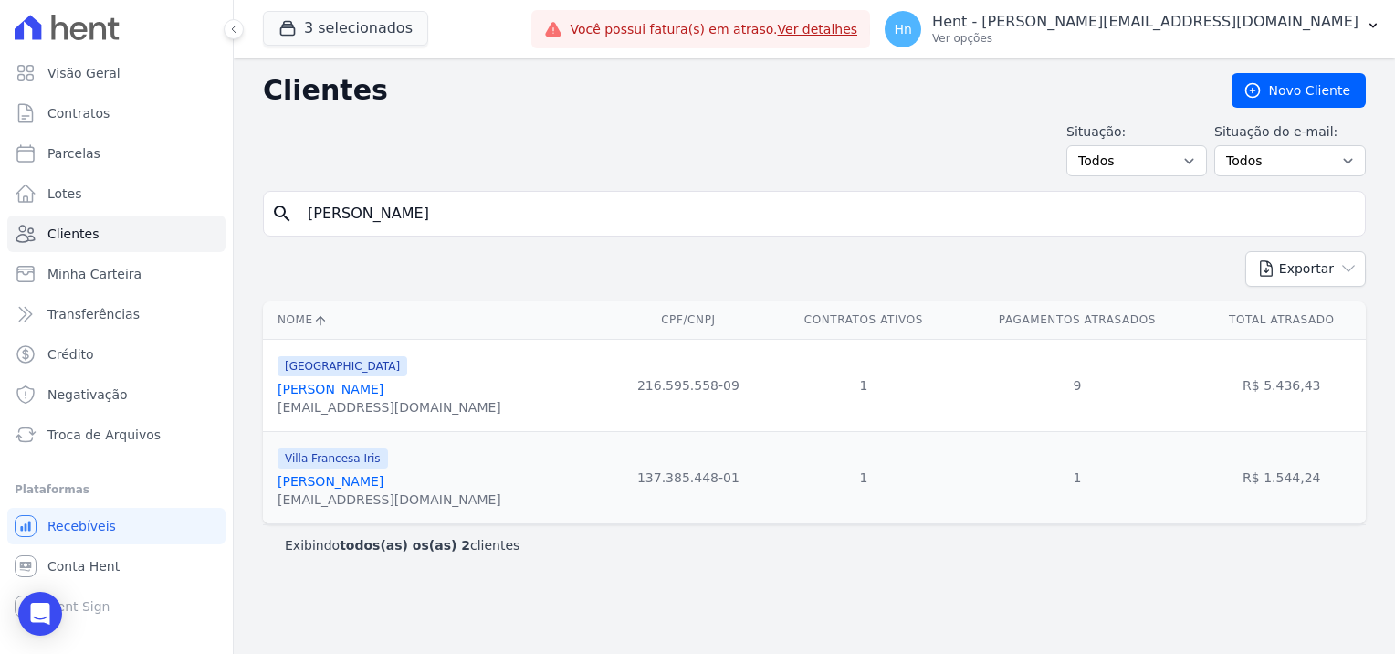
click at [380, 391] on link "[PERSON_NAME]" at bounding box center [331, 389] width 106 height 15
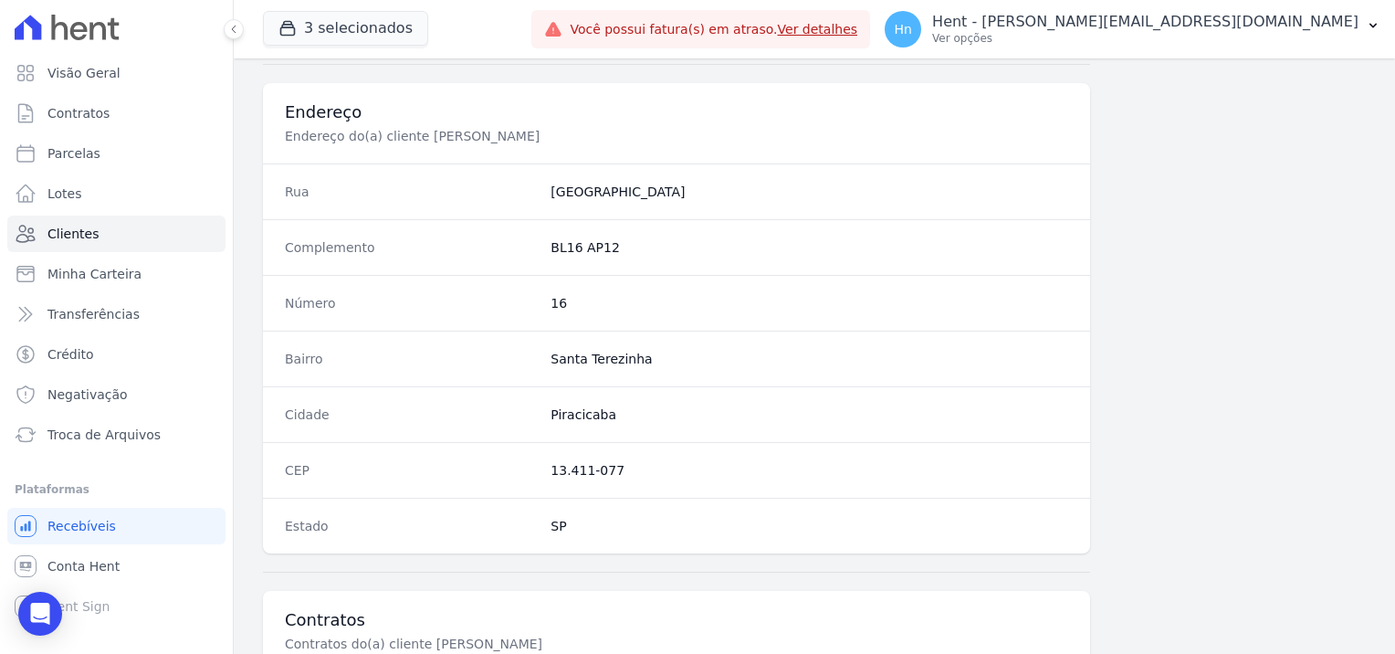
scroll to position [1048, 0]
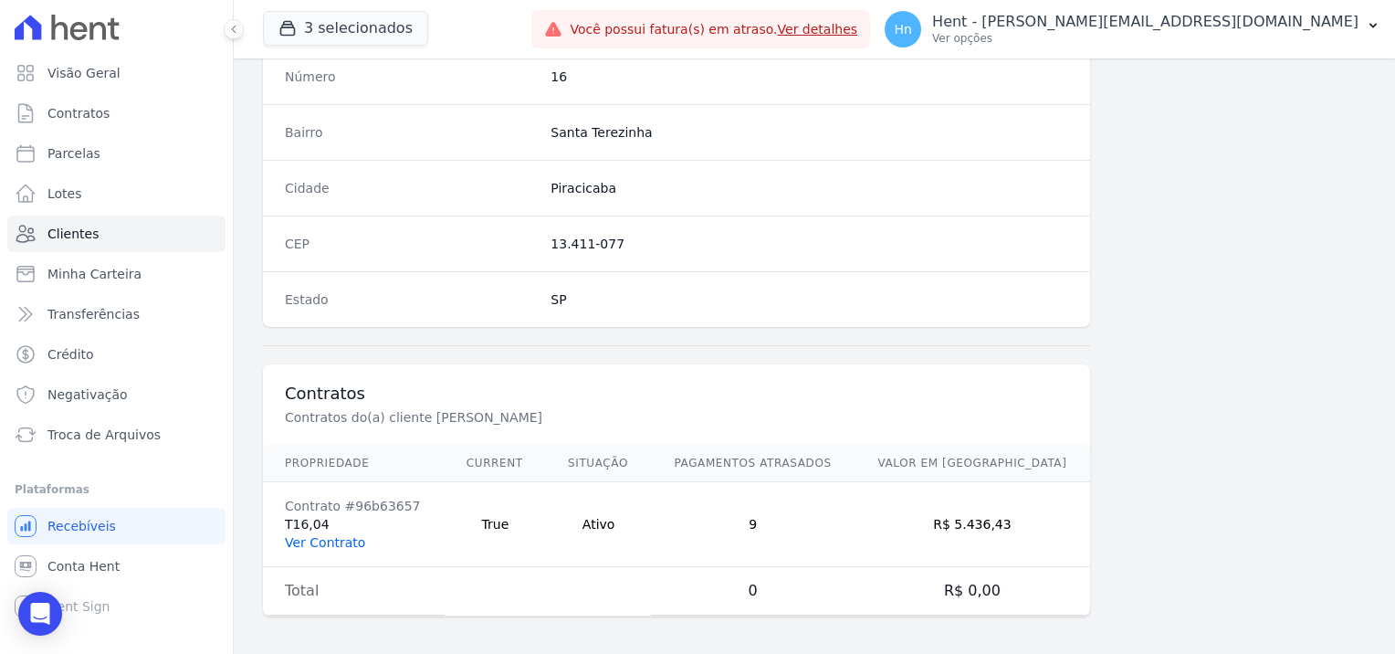
click at [310, 535] on link "Ver Contrato" at bounding box center [325, 542] width 80 height 15
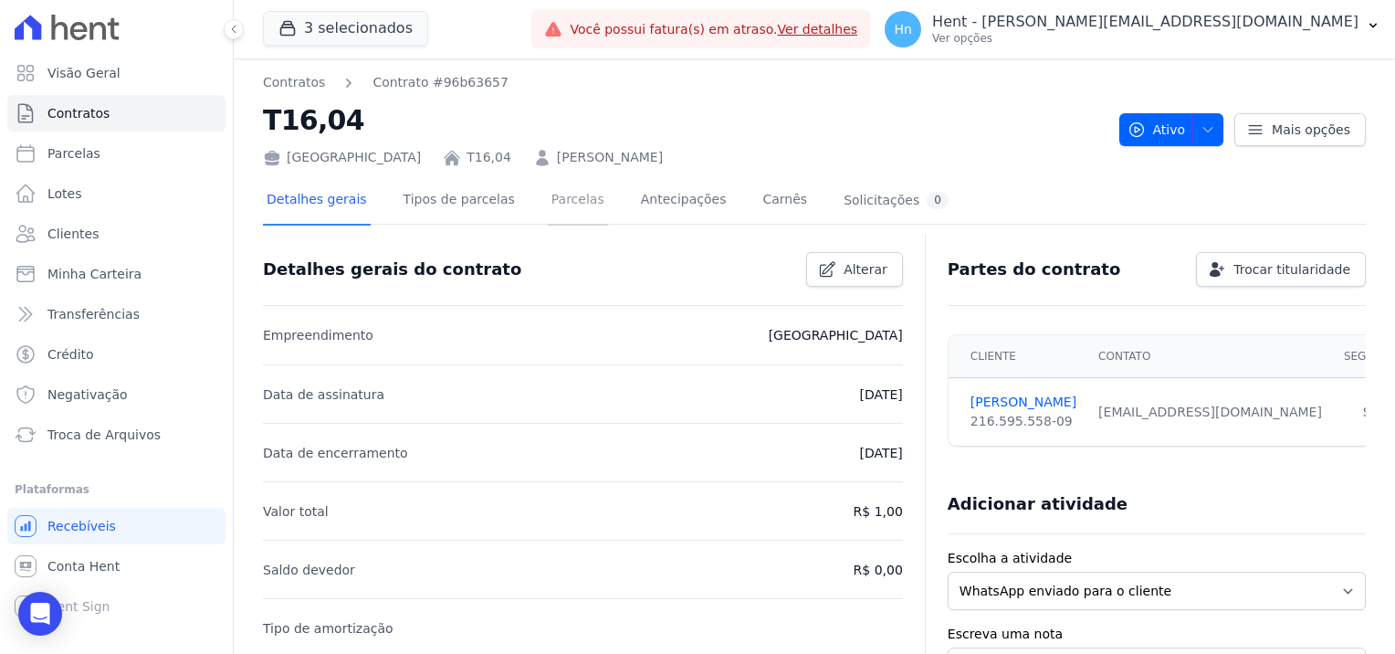
click at [563, 201] on link "Parcelas" at bounding box center [578, 201] width 60 height 48
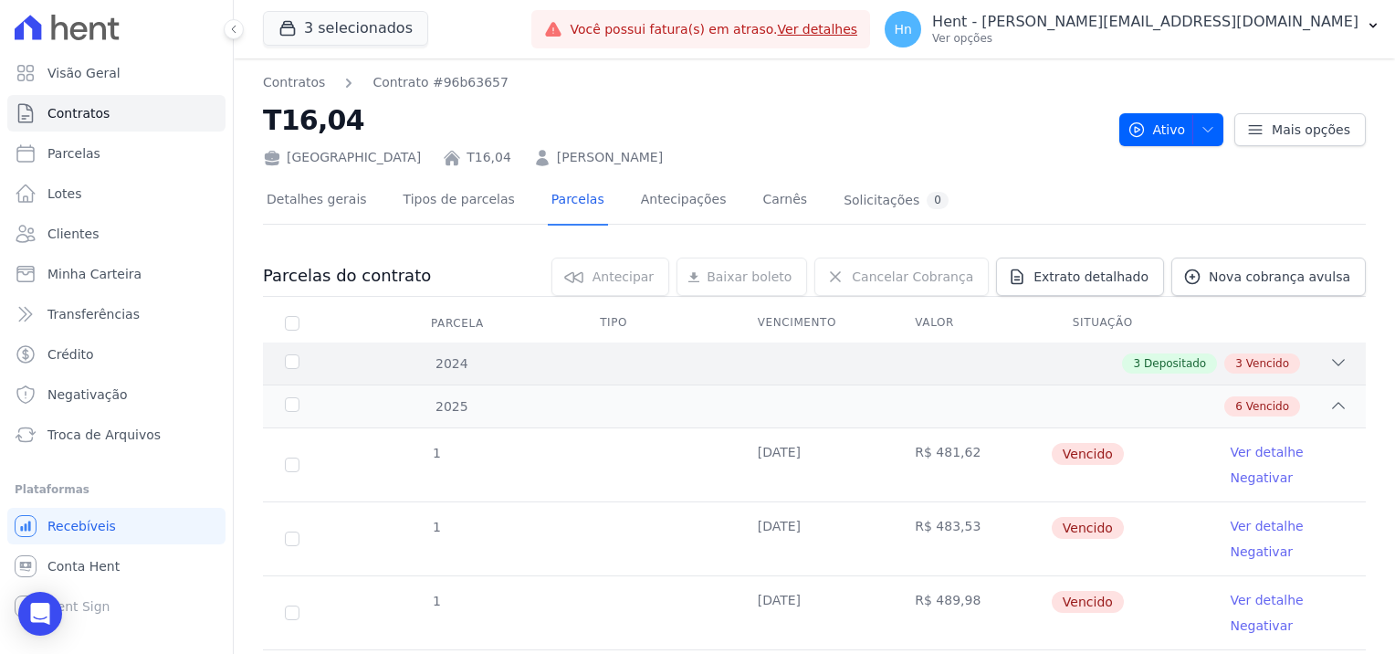
click at [1330, 360] on icon at bounding box center [1339, 362] width 18 height 18
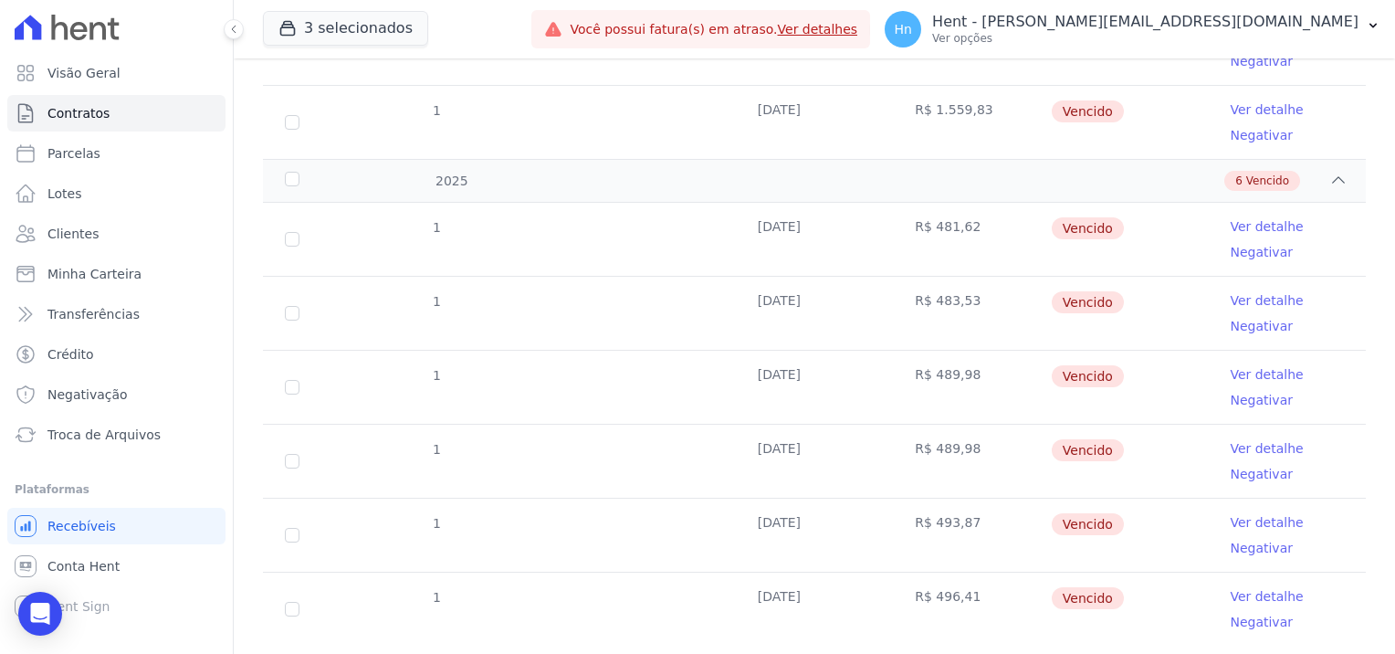
scroll to position [647, 0]
